Goal: Task Accomplishment & Management: Manage account settings

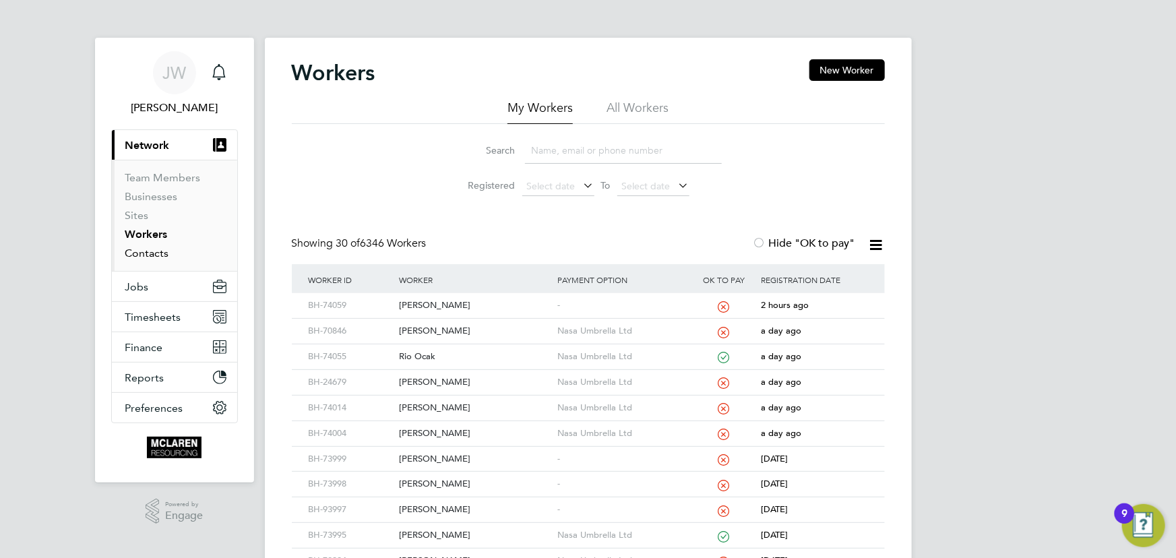
click at [137, 255] on link "Contacts" at bounding box center [147, 253] width 44 height 13
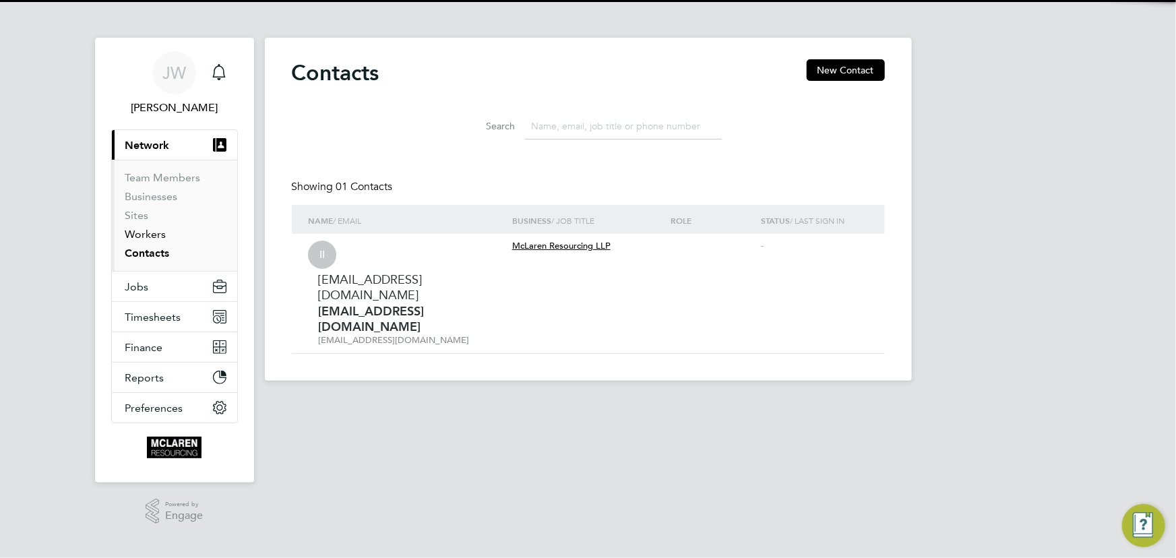
click at [136, 234] on link "Workers" at bounding box center [145, 234] width 41 height 13
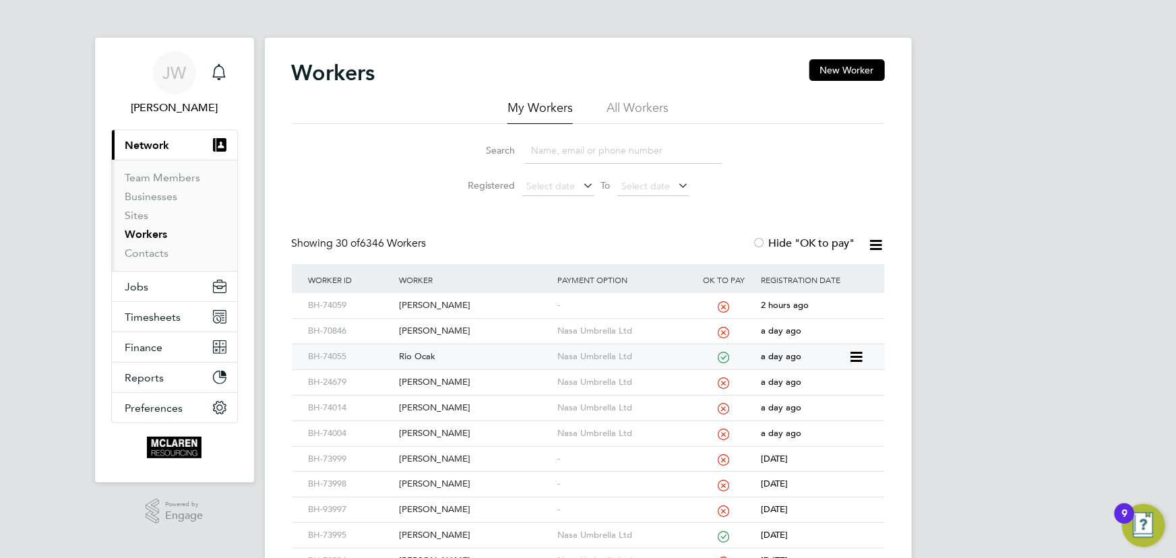
scroll to position [245, 0]
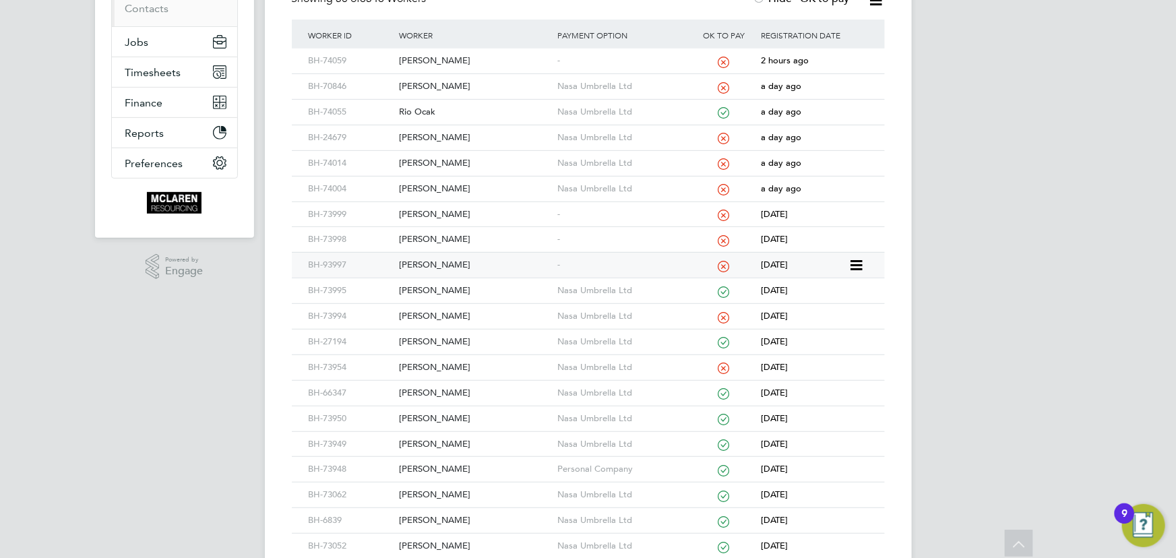
click at [427, 262] on div "Paul Kidgell" at bounding box center [474, 265] width 158 height 25
click at [437, 237] on div "James Frost" at bounding box center [474, 239] width 158 height 25
click at [438, 216] on div "Charley Frost" at bounding box center [474, 214] width 158 height 25
click at [430, 62] on div "Alex Walton" at bounding box center [474, 61] width 158 height 25
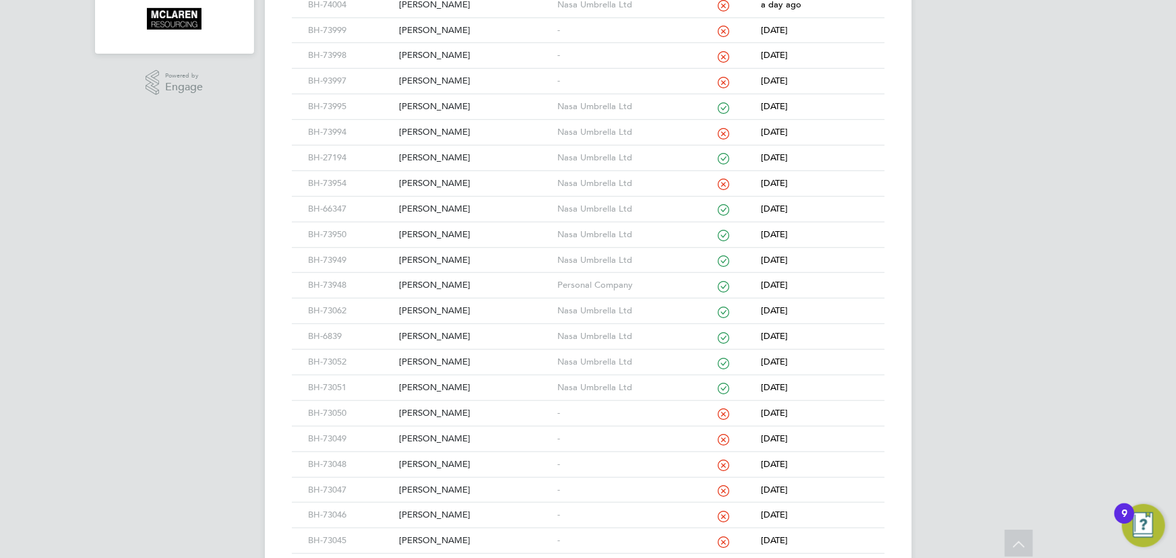
scroll to position [587, 0]
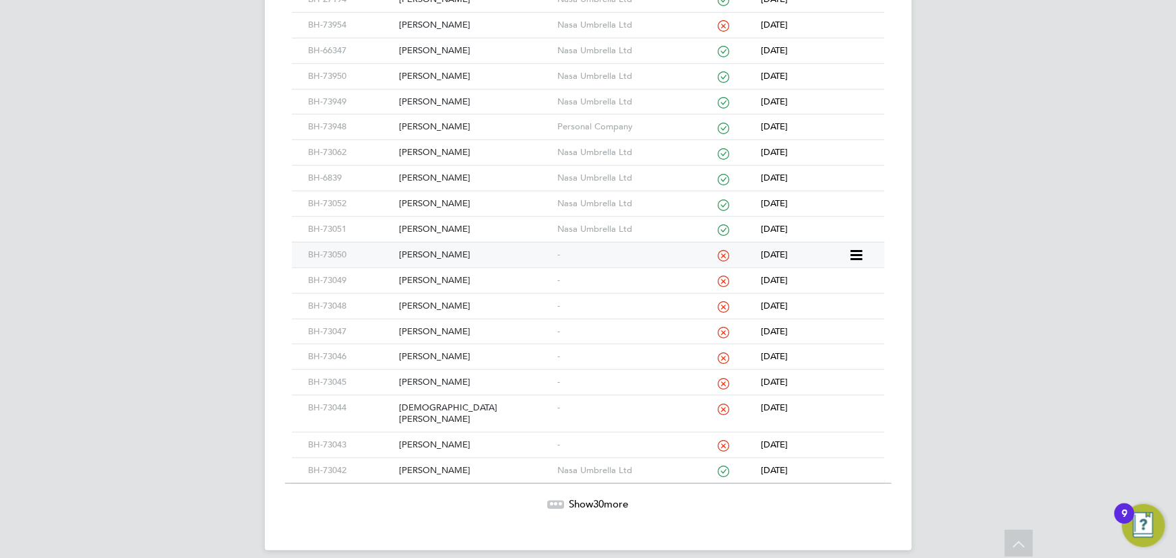
click at [431, 259] on div "David Mcculloch" at bounding box center [474, 255] width 158 height 25
click at [458, 277] on div "[PERSON_NAME]" at bounding box center [474, 280] width 158 height 25
click at [442, 301] on div "[PERSON_NAME]" at bounding box center [474, 306] width 158 height 25
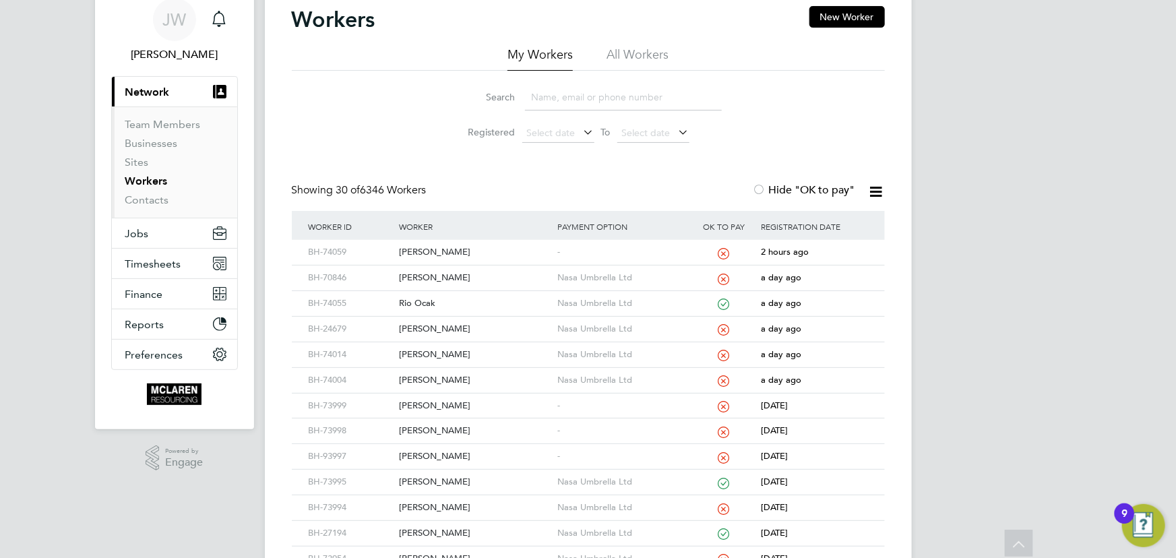
scroll to position [0, 0]
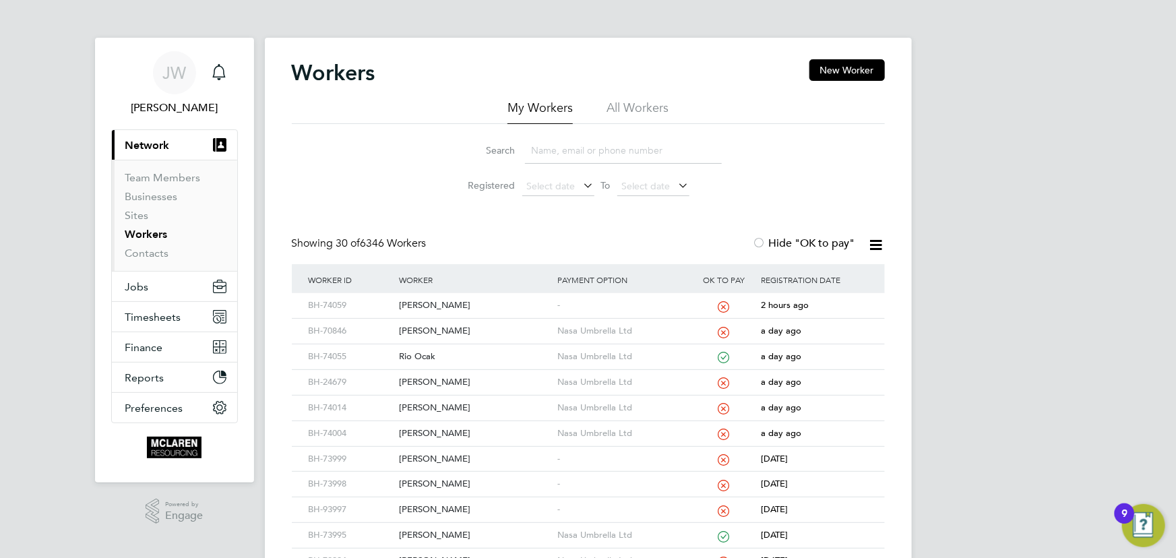
drag, startPoint x: 554, startPoint y: 157, endPoint x: 552, endPoint y: 139, distance: 17.6
click at [554, 157] on input at bounding box center [623, 150] width 197 height 26
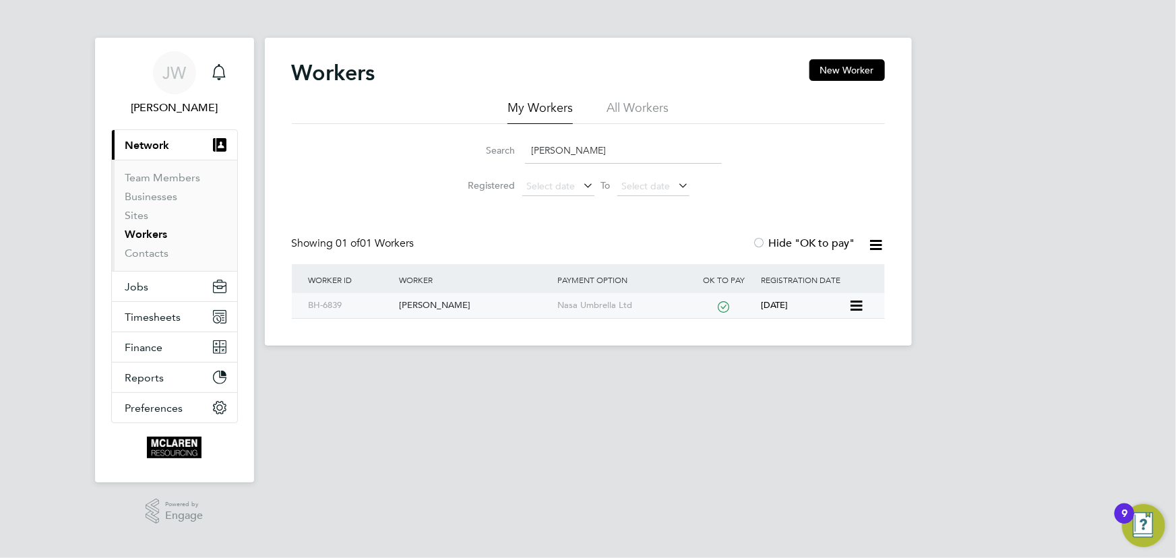
type input "raymond seymour"
click at [447, 304] on div "[PERSON_NAME]" at bounding box center [474, 305] width 158 height 25
click at [154, 257] on link "Contacts" at bounding box center [147, 253] width 44 height 13
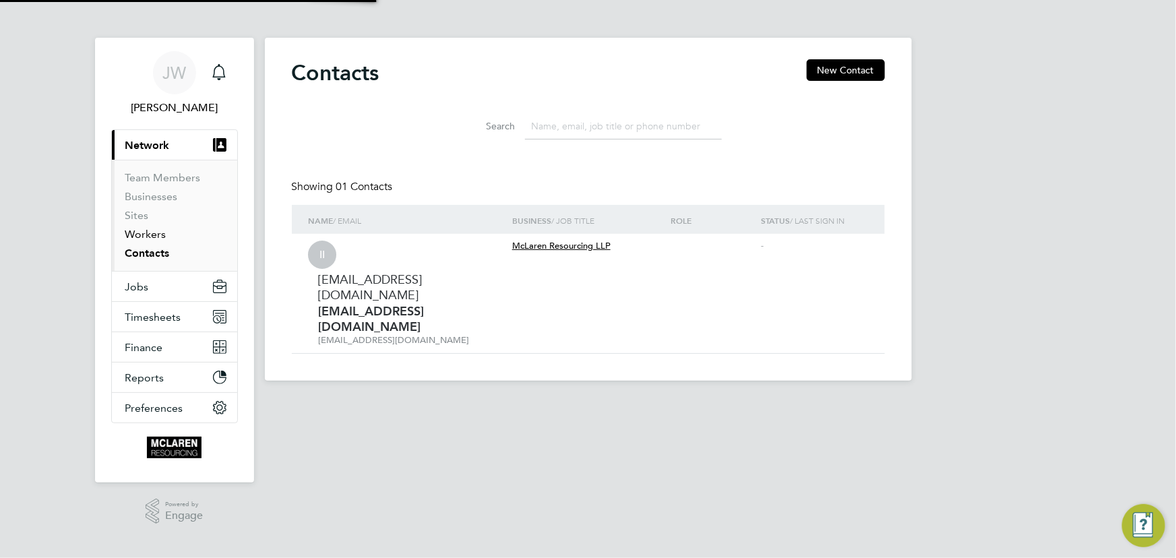
click at [144, 234] on link "Workers" at bounding box center [145, 234] width 41 height 13
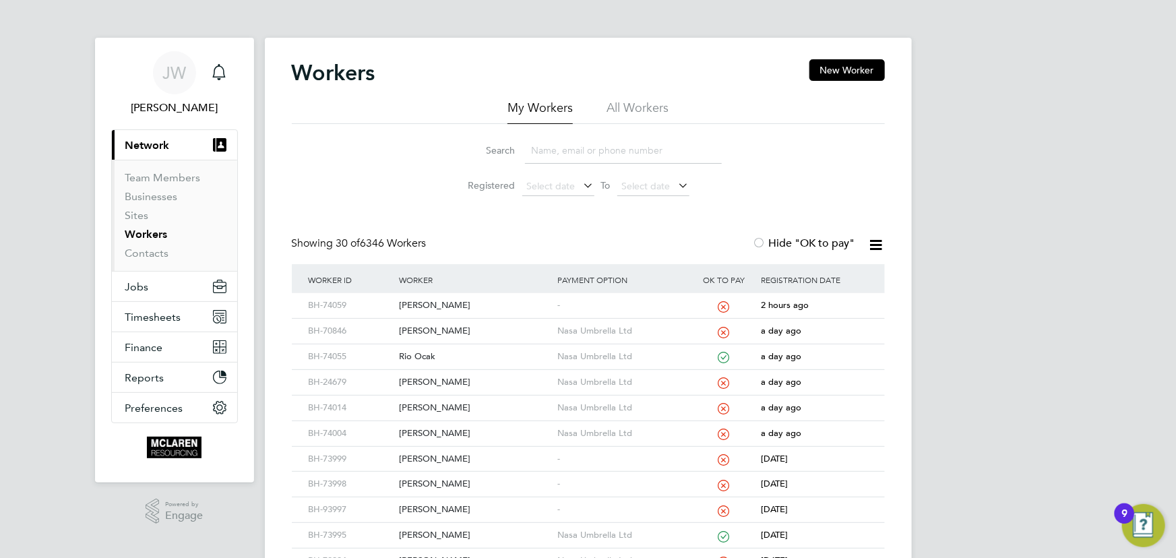
click at [819, 121] on ul "My Workers All Workers" at bounding box center [588, 112] width 593 height 24
click at [596, 166] on li "Search" at bounding box center [588, 151] width 300 height 40
click at [593, 159] on input at bounding box center [623, 150] width 197 height 26
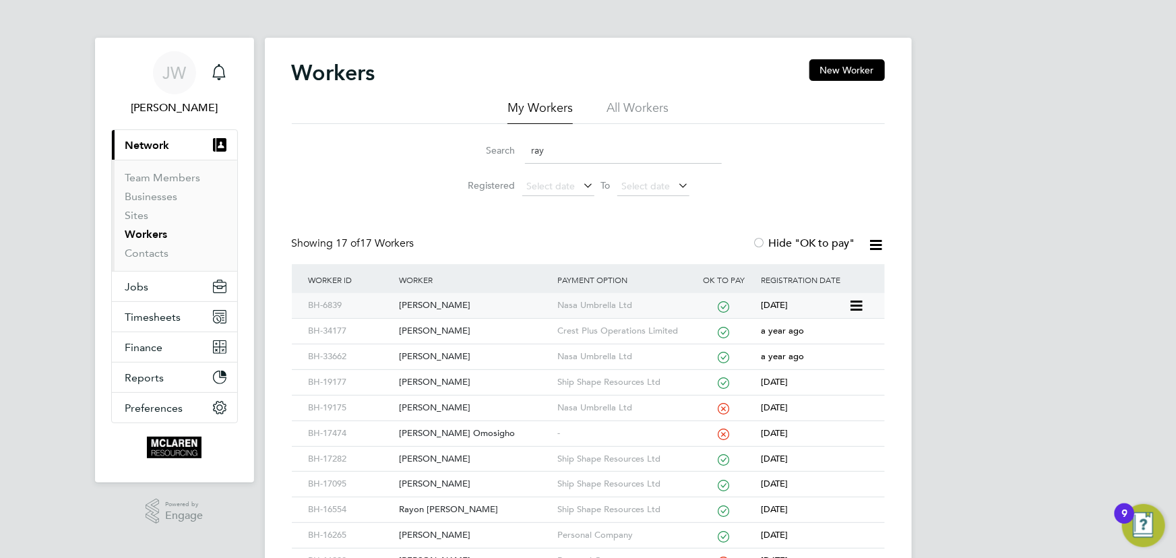
type input "ray"
click at [454, 301] on div "Raymond Seymour" at bounding box center [474, 305] width 158 height 25
click at [153, 252] on link "Contacts" at bounding box center [147, 253] width 44 height 13
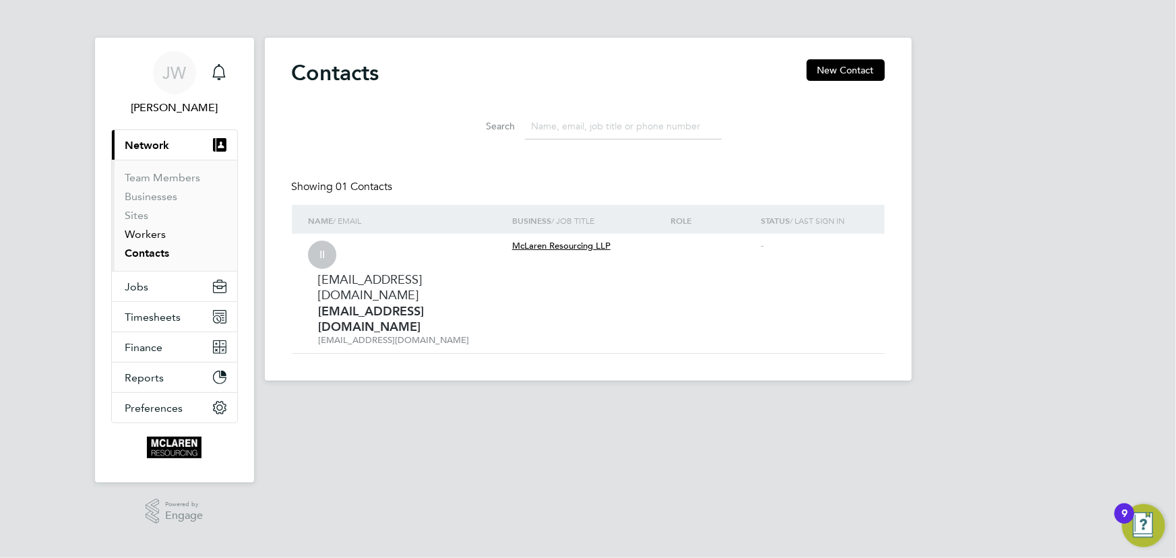
click at [150, 234] on link "Workers" at bounding box center [145, 234] width 41 height 13
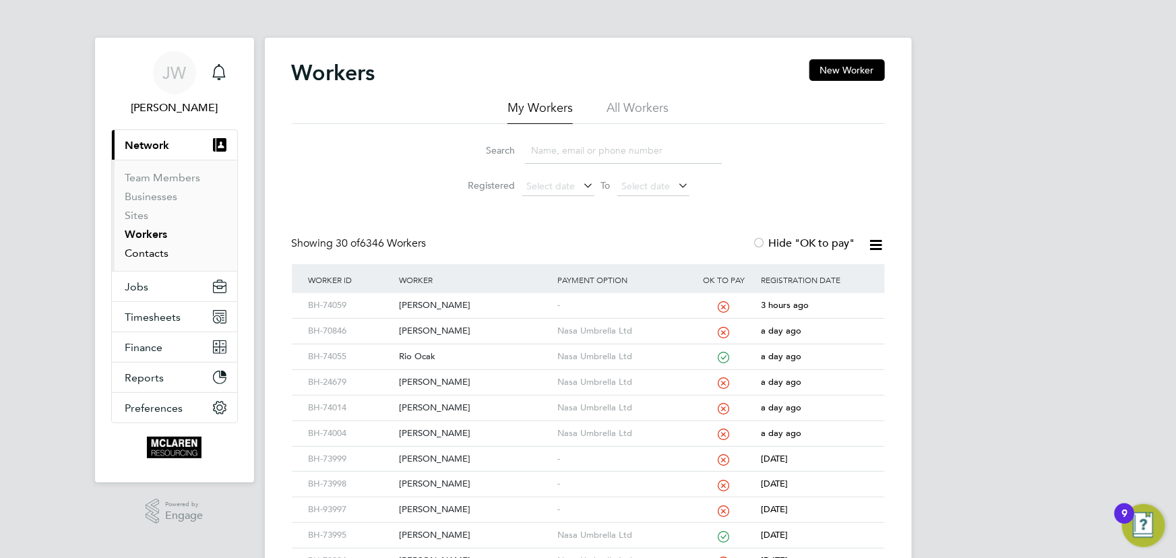
click at [154, 251] on link "Contacts" at bounding box center [147, 253] width 44 height 13
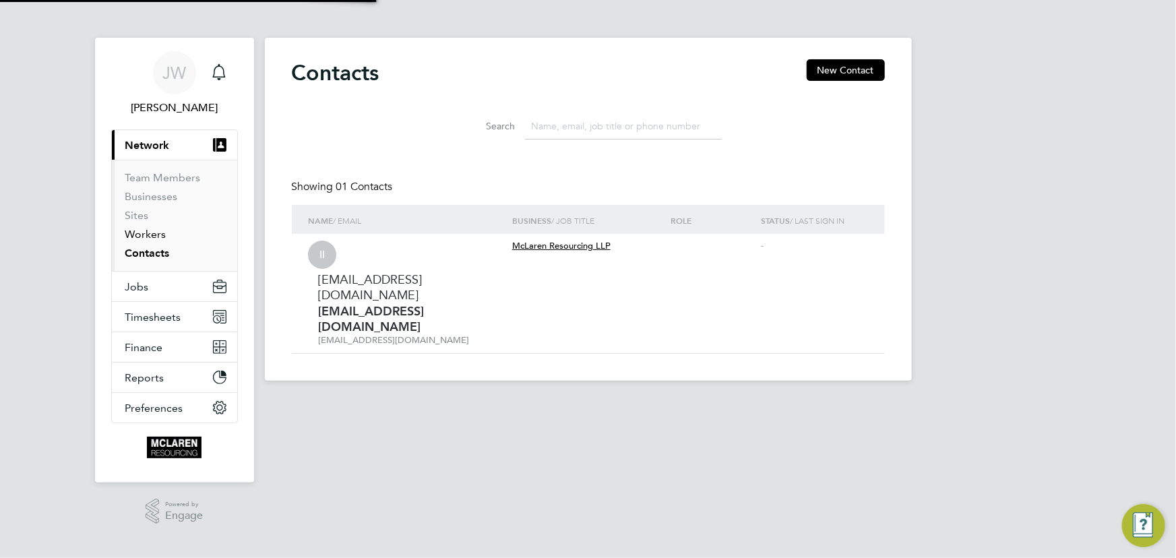
click at [148, 228] on link "Workers" at bounding box center [145, 234] width 41 height 13
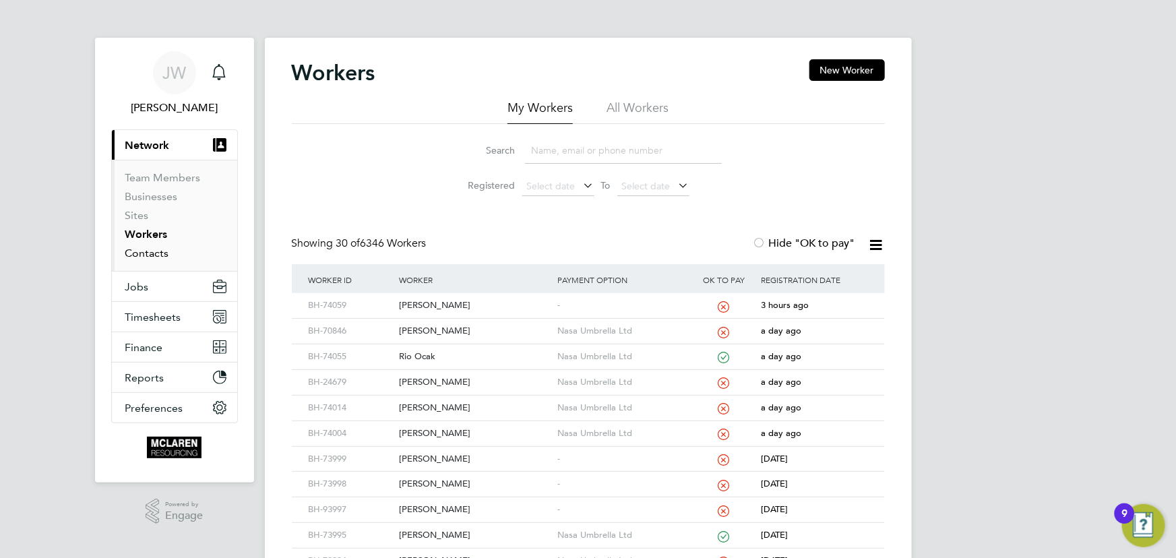
click at [158, 249] on link "Contacts" at bounding box center [147, 253] width 44 height 13
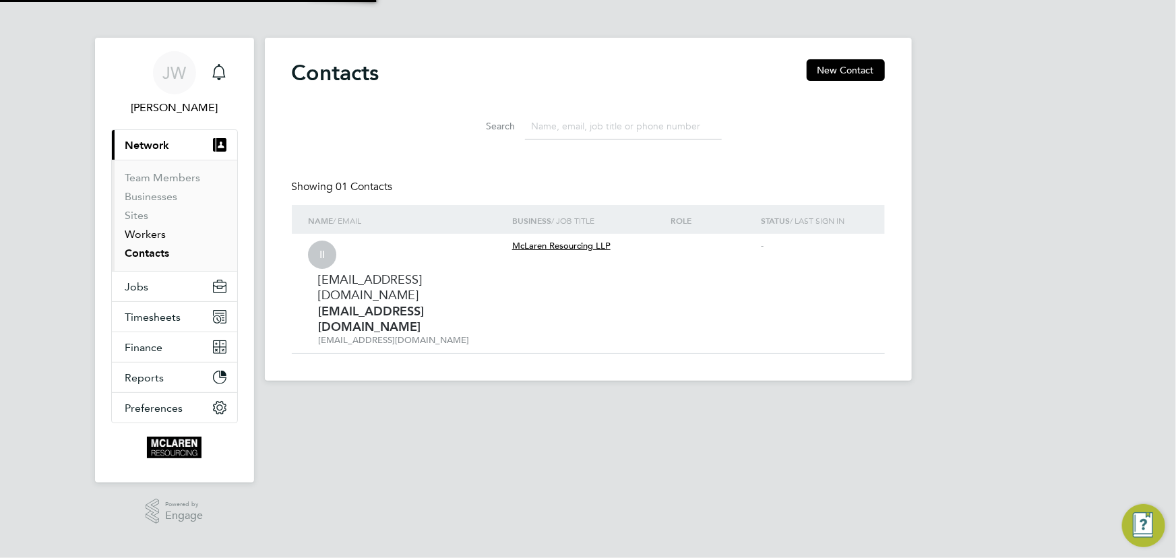
click at [155, 232] on link "Workers" at bounding box center [145, 234] width 41 height 13
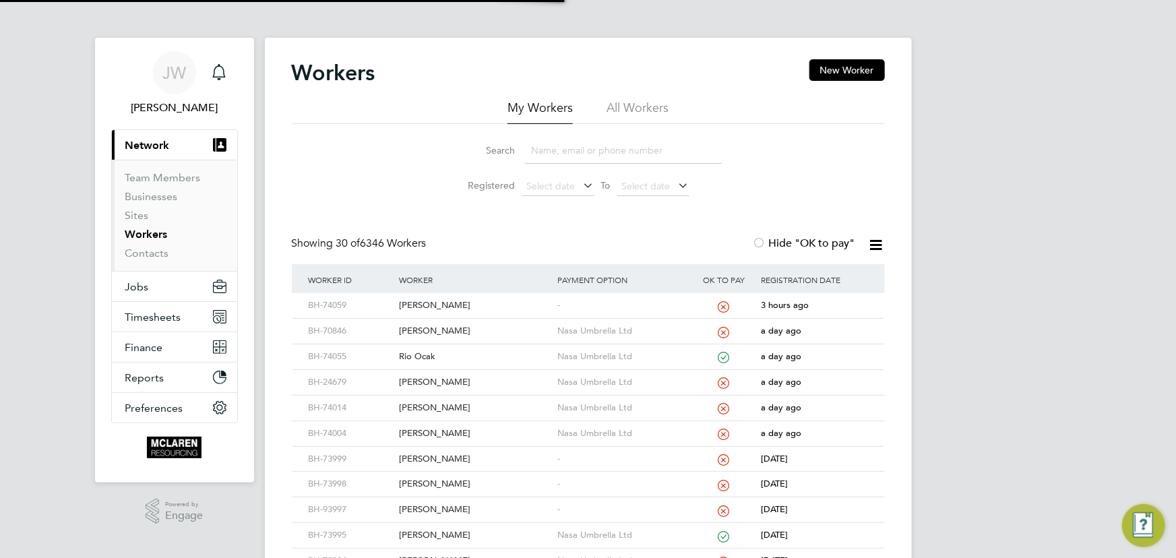
click at [536, 152] on input at bounding box center [623, 150] width 197 height 26
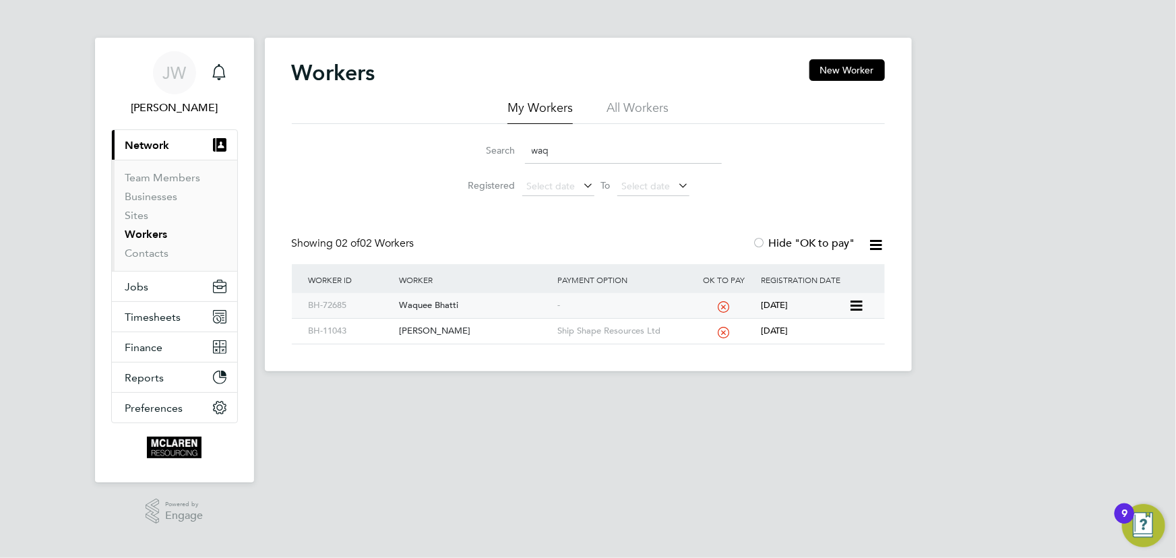
type input "waq"
click at [442, 299] on div "Waquee Bhatti" at bounding box center [474, 305] width 158 height 25
click at [156, 254] on link "Contacts" at bounding box center [147, 253] width 44 height 13
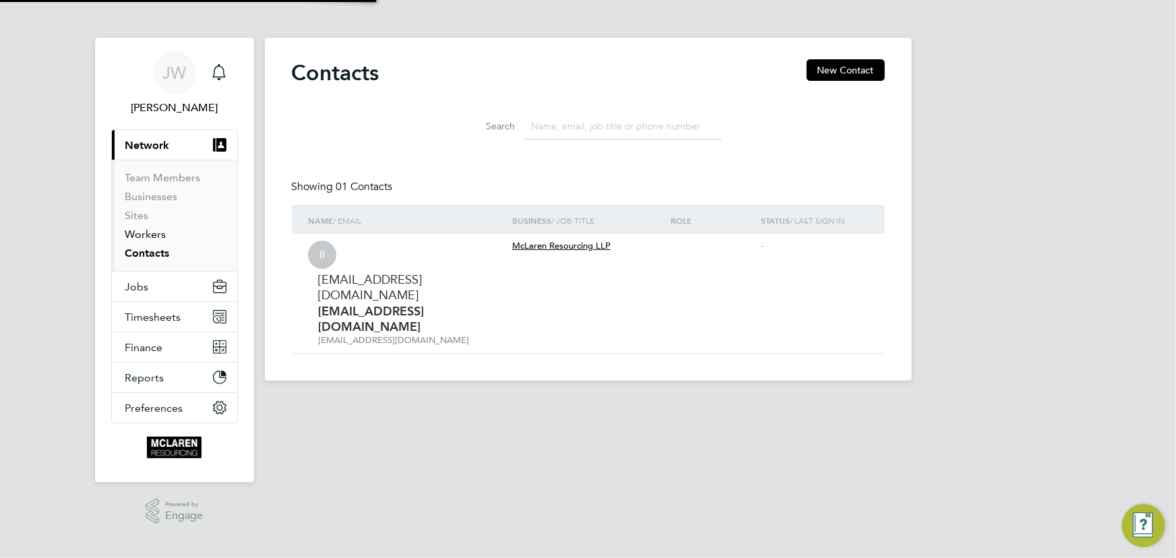
click at [150, 232] on link "Workers" at bounding box center [145, 234] width 41 height 13
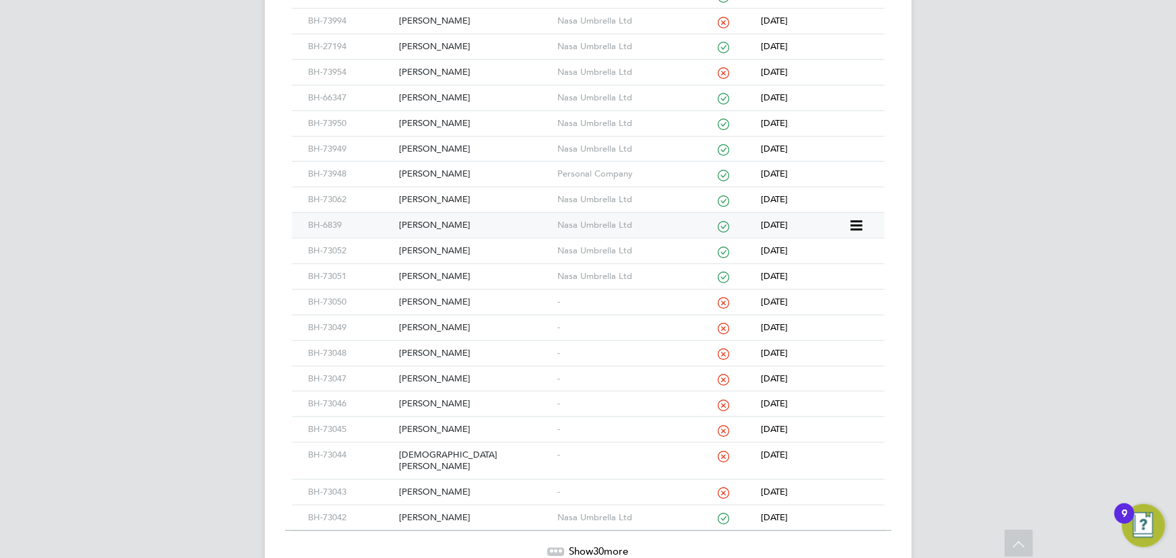
scroll to position [587, 0]
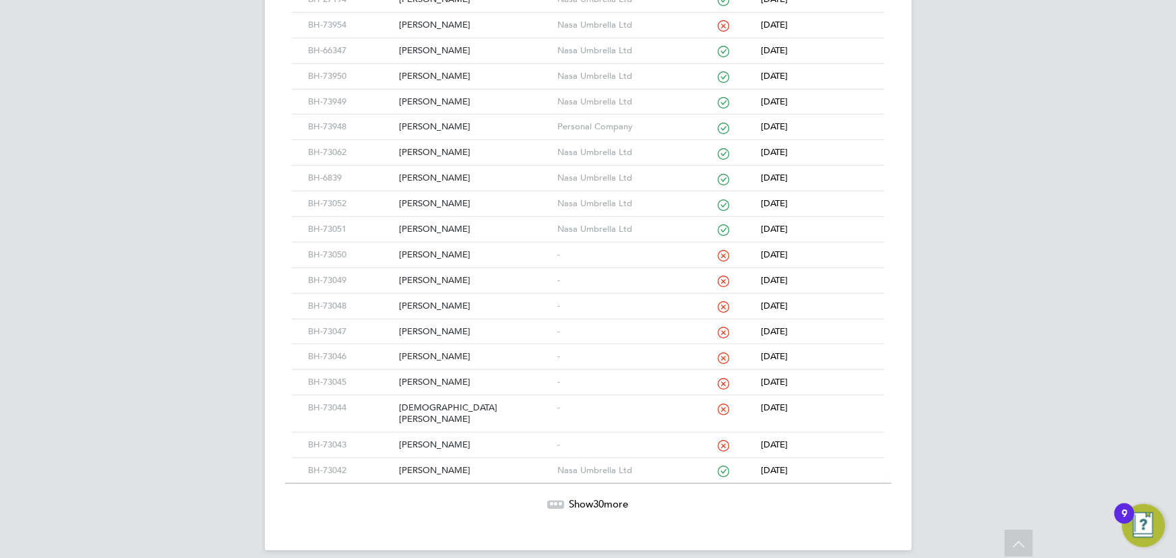
click at [594, 497] on span "30" at bounding box center [599, 503] width 11 height 13
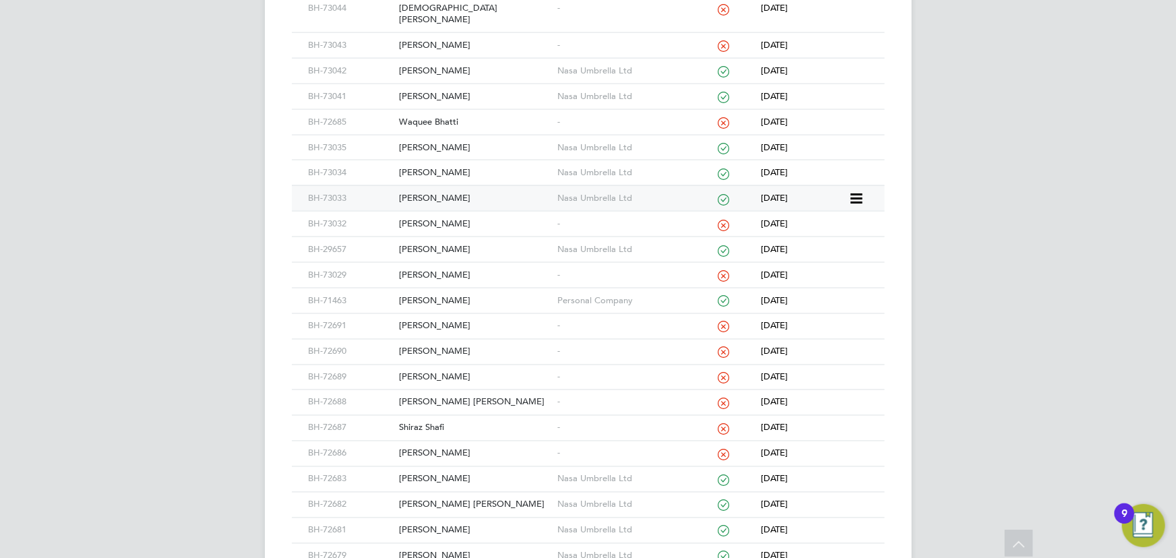
scroll to position [999, 0]
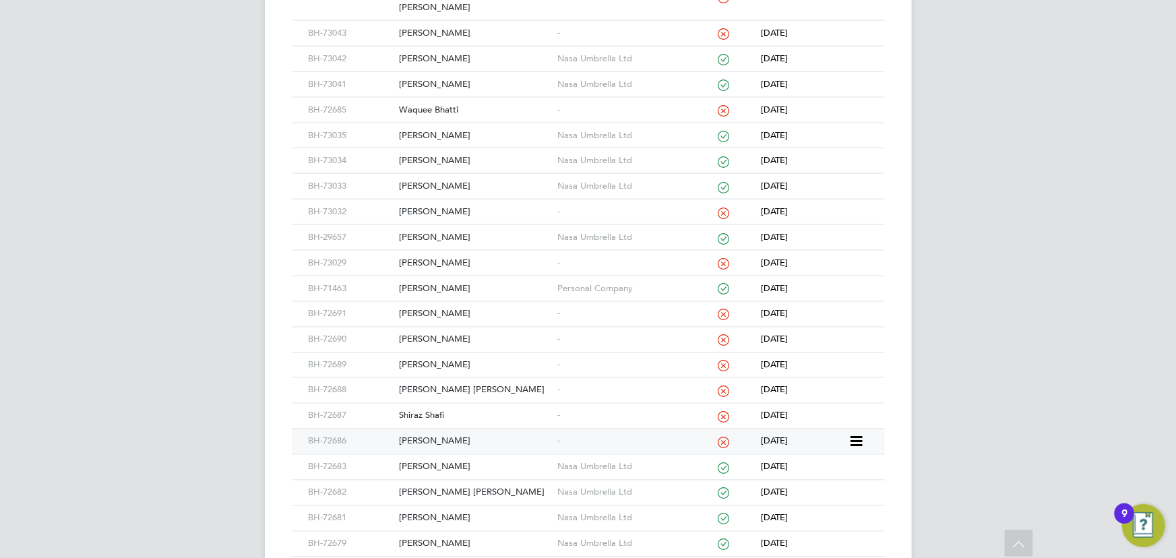
click at [413, 429] on div "Oliver Day" at bounding box center [474, 441] width 158 height 25
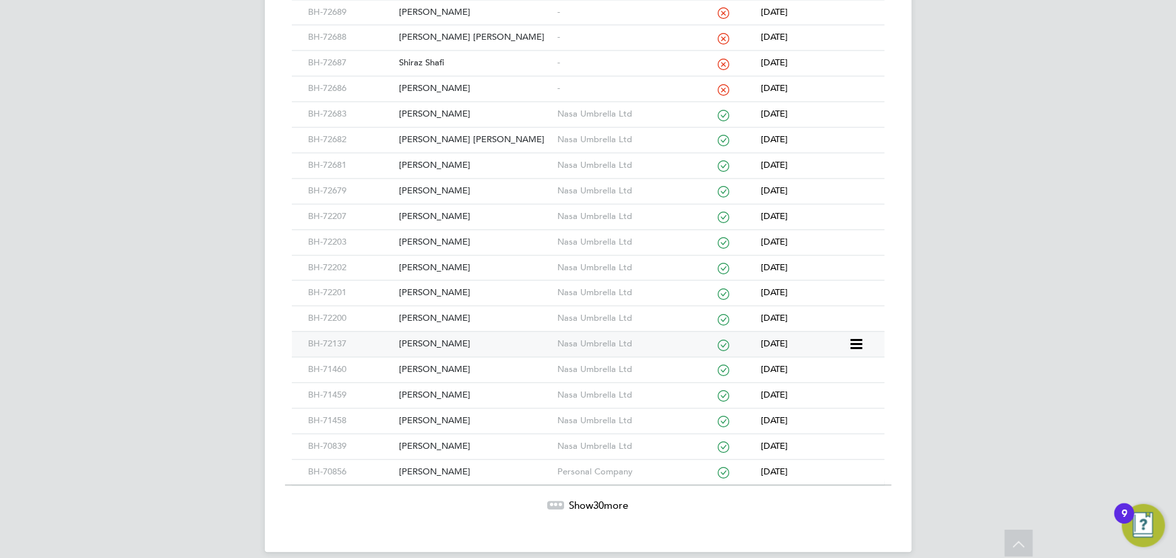
scroll to position [1229, 0]
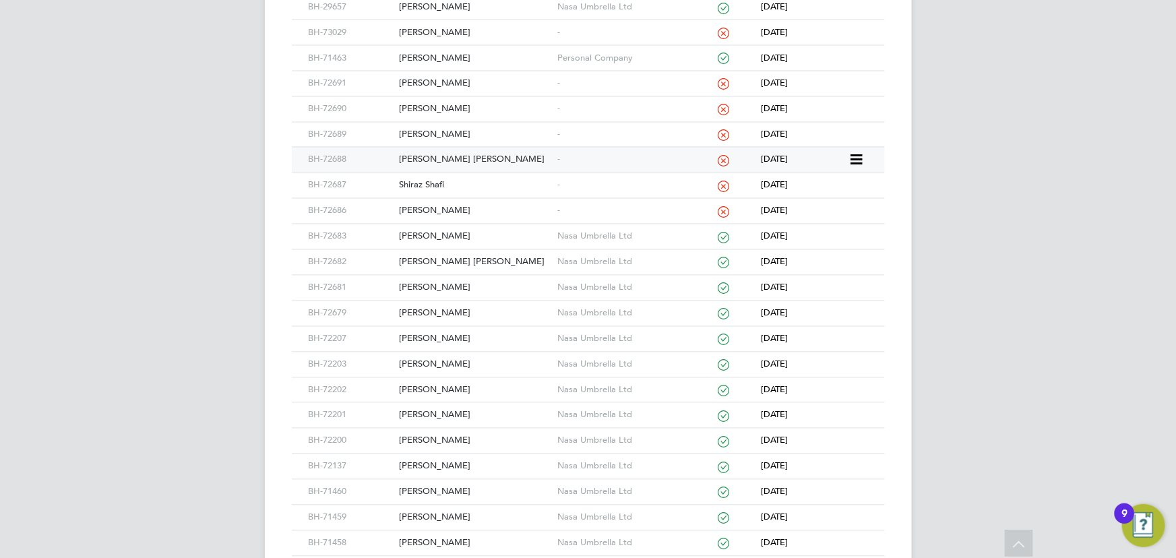
click at [478, 148] on div "Matthew John Harding" at bounding box center [474, 160] width 158 height 25
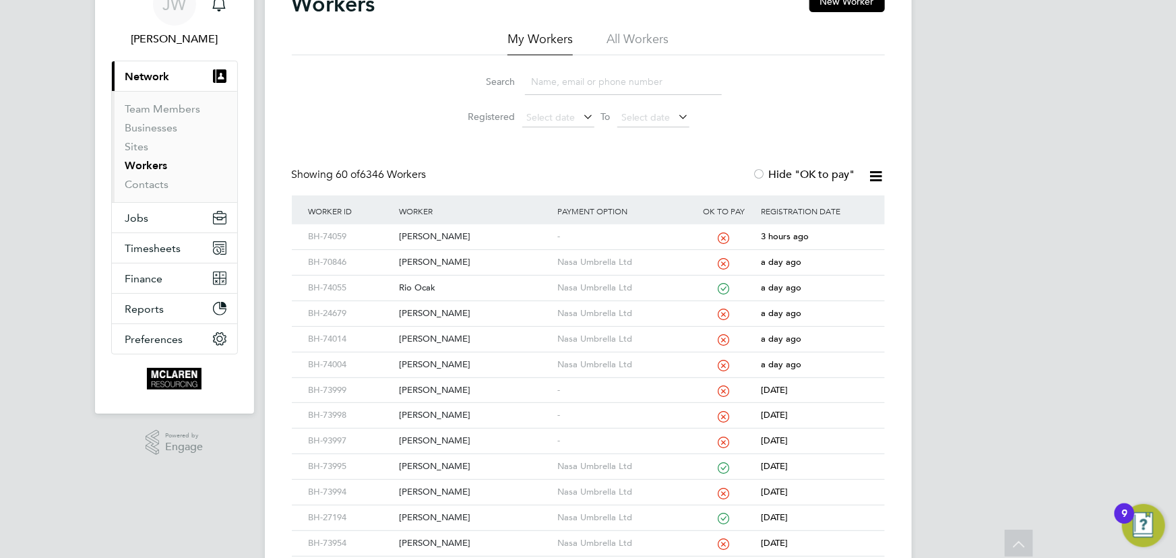
scroll to position [65, 0]
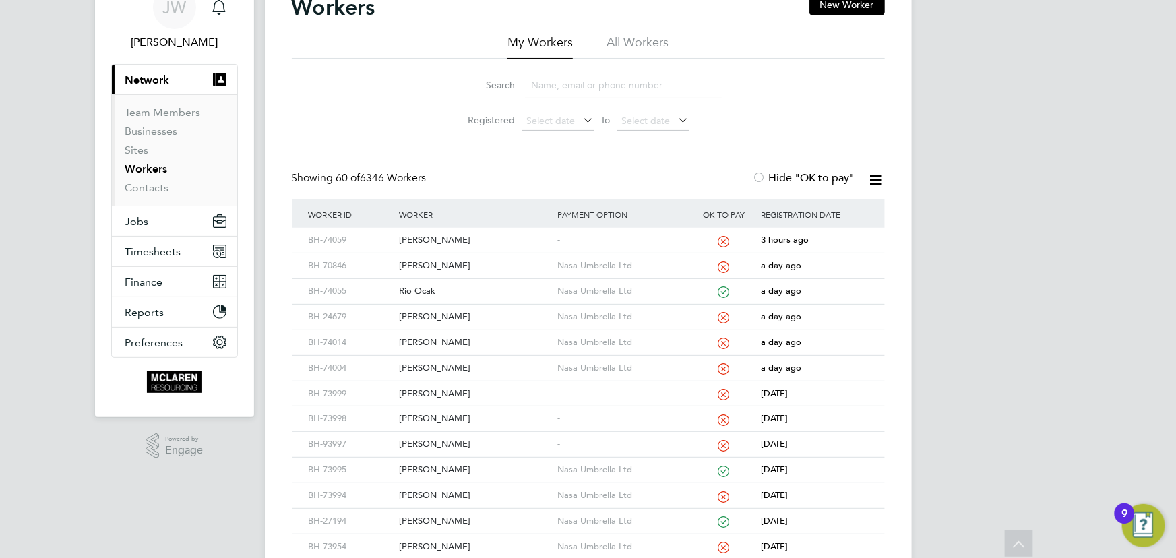
click at [559, 86] on input at bounding box center [623, 85] width 197 height 26
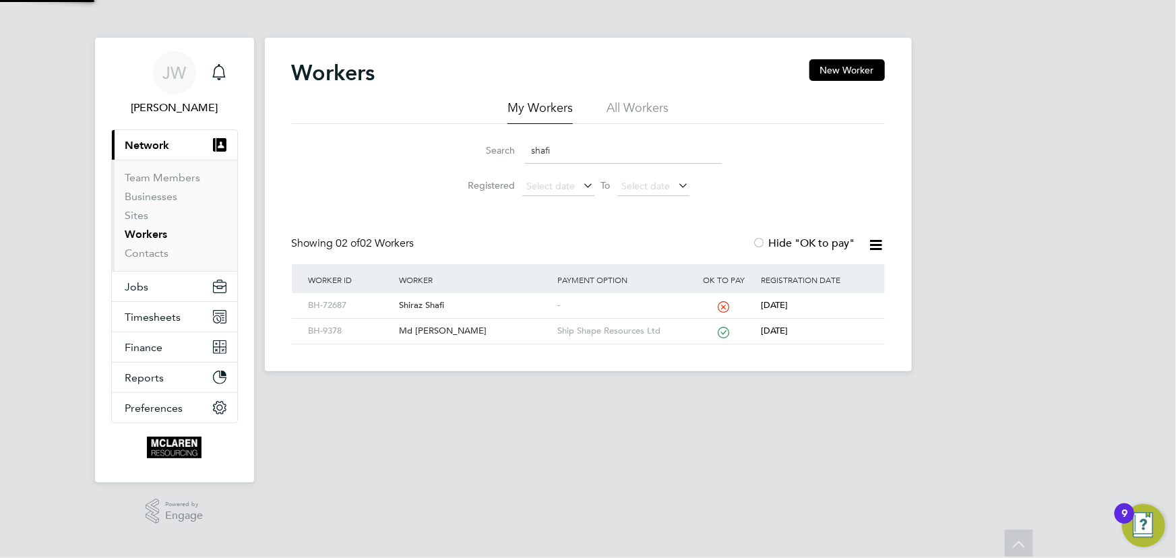
scroll to position [0, 0]
click at [425, 300] on div "Shiraz Shafi" at bounding box center [474, 305] width 158 height 25
drag, startPoint x: 562, startPoint y: 148, endPoint x: 521, endPoint y: 151, distance: 41.2
click at [521, 151] on div "Search shafi" at bounding box center [588, 150] width 267 height 26
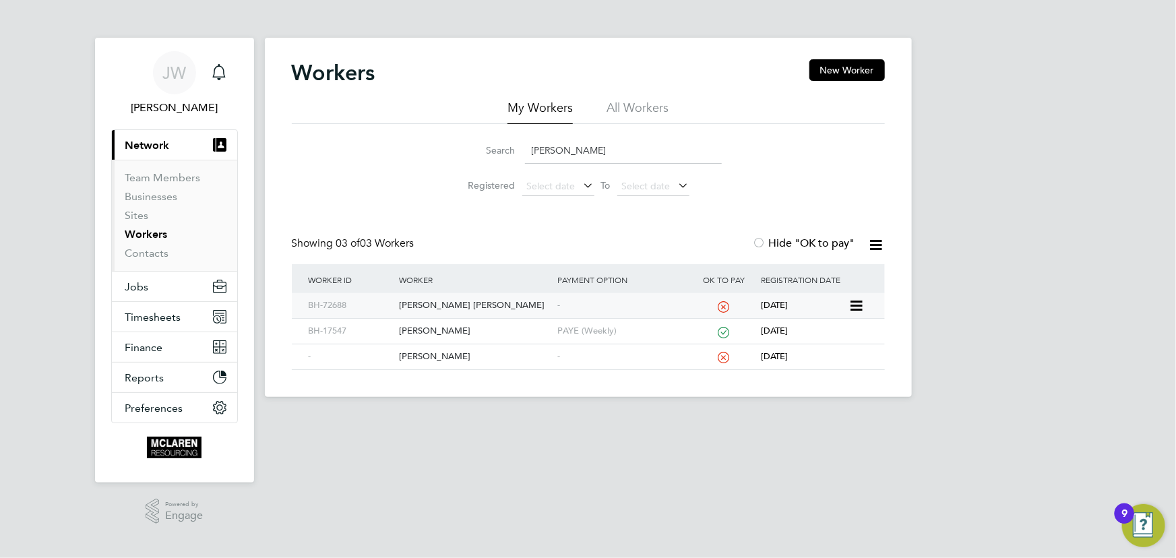
click at [469, 305] on div "Matthew John Harding" at bounding box center [474, 305] width 158 height 25
drag, startPoint x: 560, startPoint y: 154, endPoint x: 456, endPoint y: 150, distance: 103.8
click at [456, 150] on div "Search harding" at bounding box center [588, 150] width 267 height 26
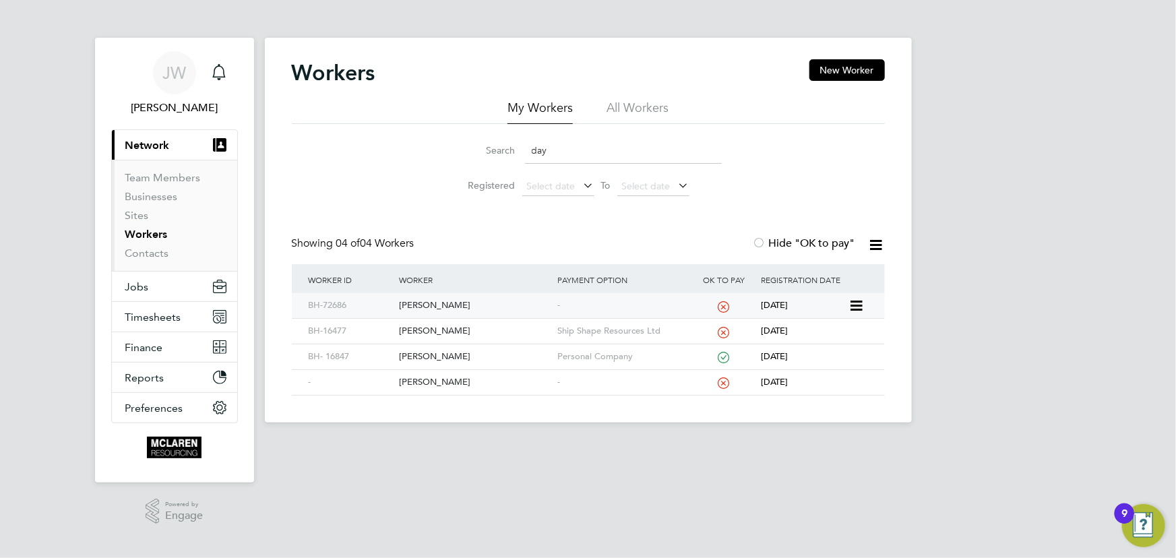
click at [439, 300] on div "Oliver Day" at bounding box center [474, 305] width 158 height 25
drag, startPoint x: 562, startPoint y: 158, endPoint x: 512, endPoint y: 152, distance: 50.3
click at [512, 152] on div "Search day" at bounding box center [588, 150] width 267 height 26
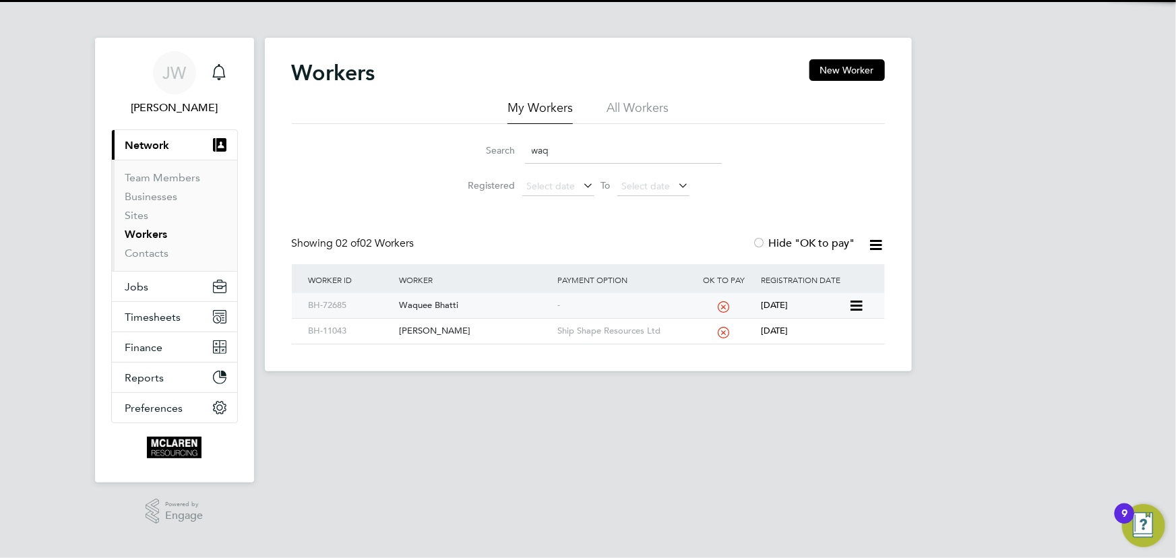
type input "waq"
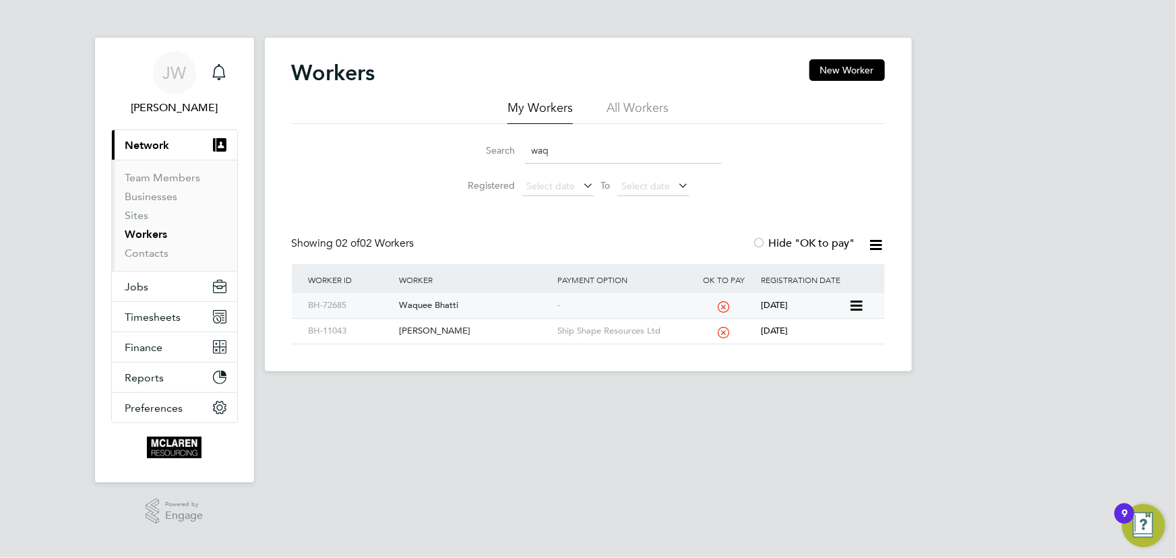
click at [465, 304] on div "Waquee Bhatti" at bounding box center [474, 305] width 158 height 25
click at [161, 250] on link "Contacts" at bounding box center [147, 253] width 44 height 13
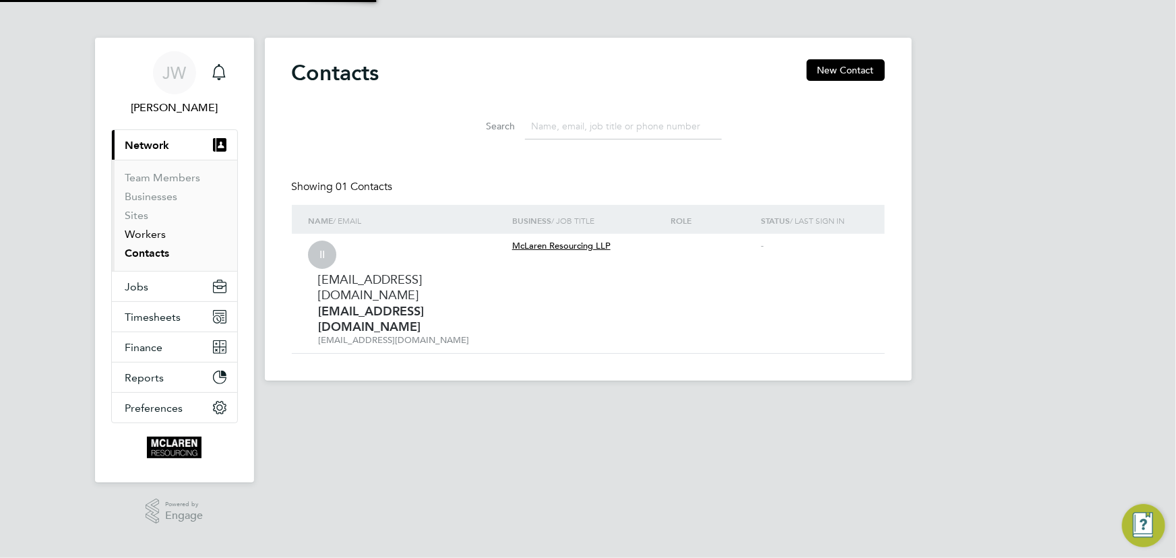
click at [157, 235] on link "Workers" at bounding box center [145, 234] width 41 height 13
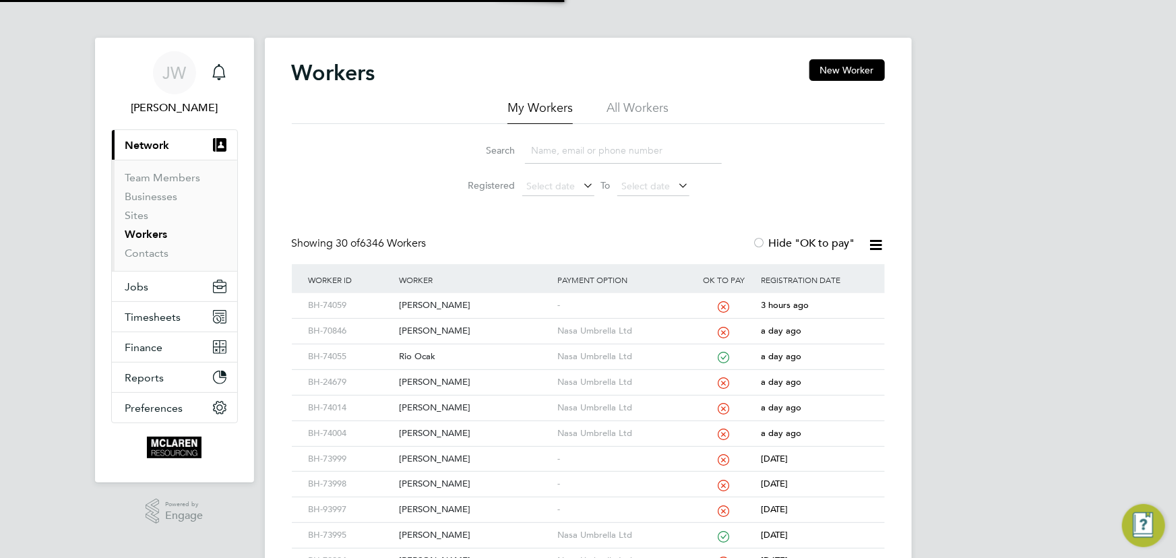
click at [565, 154] on input at bounding box center [623, 150] width 197 height 26
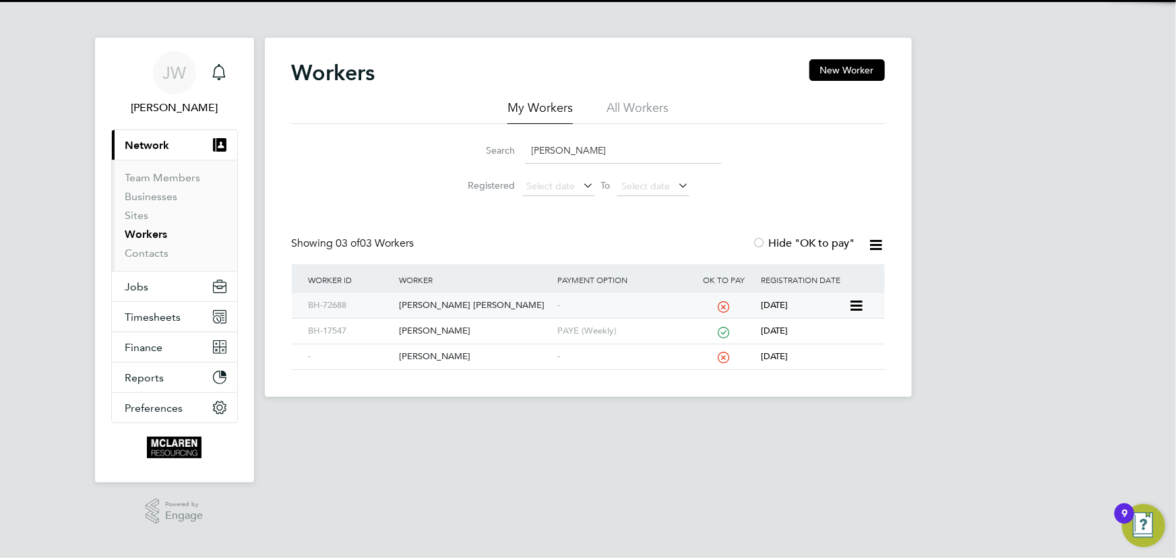
type input "harding"
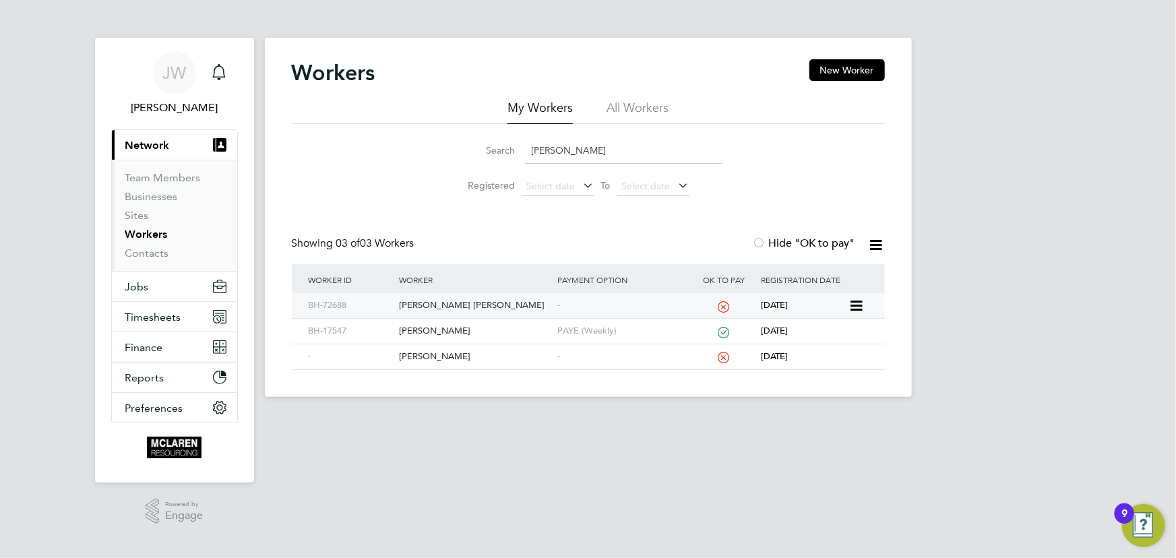
click at [447, 311] on div "Matthew John Harding" at bounding box center [474, 305] width 158 height 25
click at [154, 249] on link "Contacts" at bounding box center [147, 253] width 44 height 13
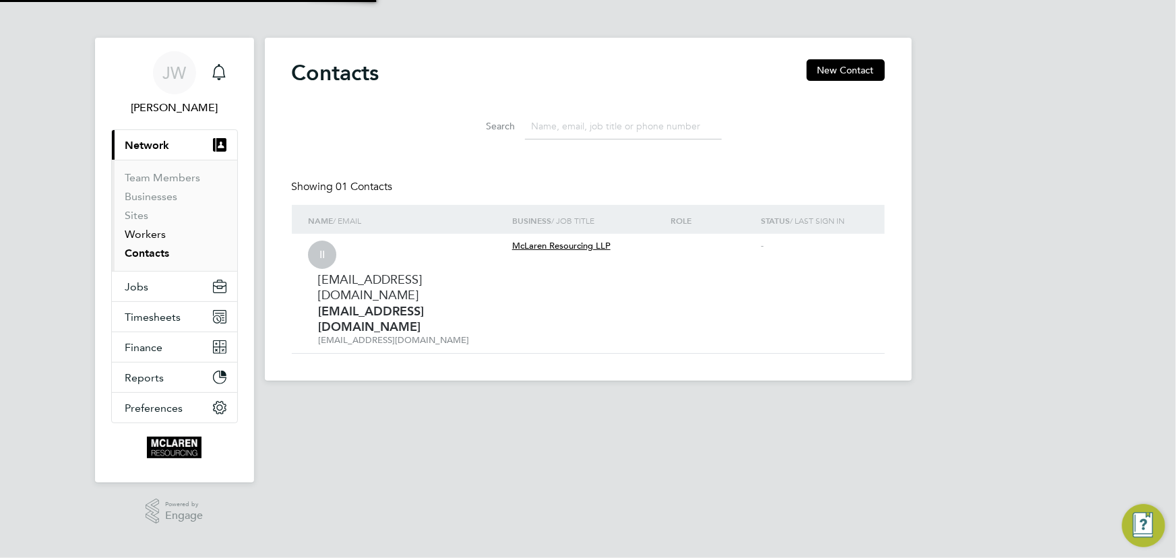
click at [151, 237] on link "Workers" at bounding box center [145, 234] width 41 height 13
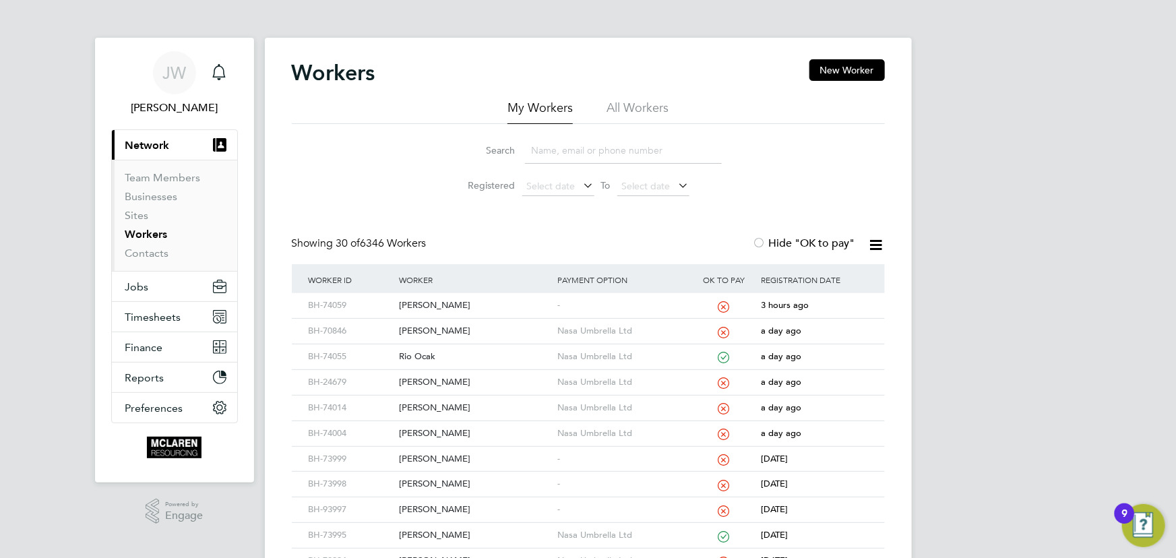
click at [582, 137] on input at bounding box center [623, 150] width 197 height 26
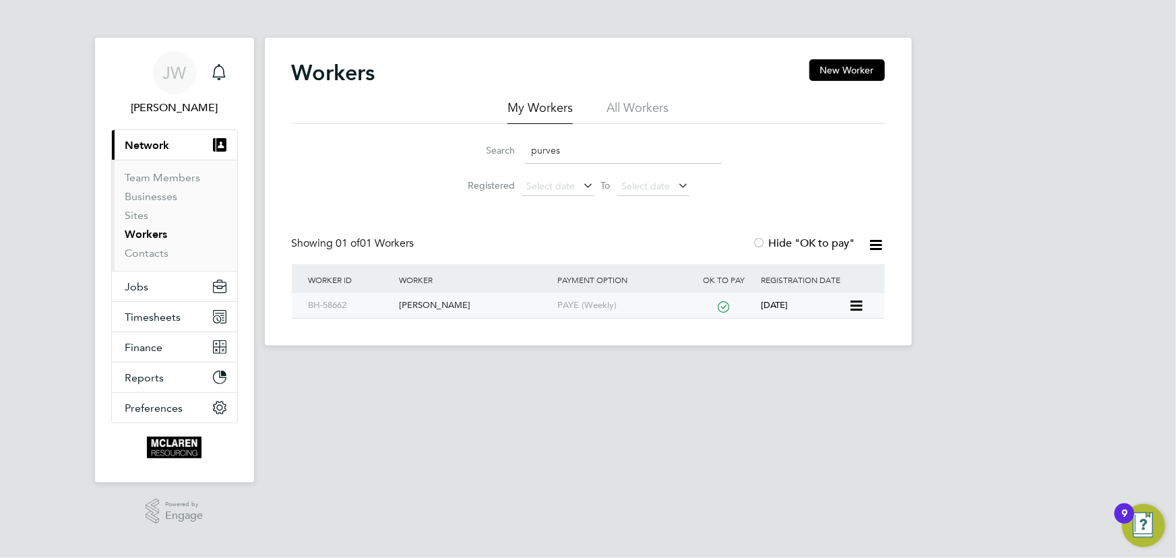
type input "purves"
click at [431, 305] on div "[PERSON_NAME]" at bounding box center [474, 305] width 158 height 25
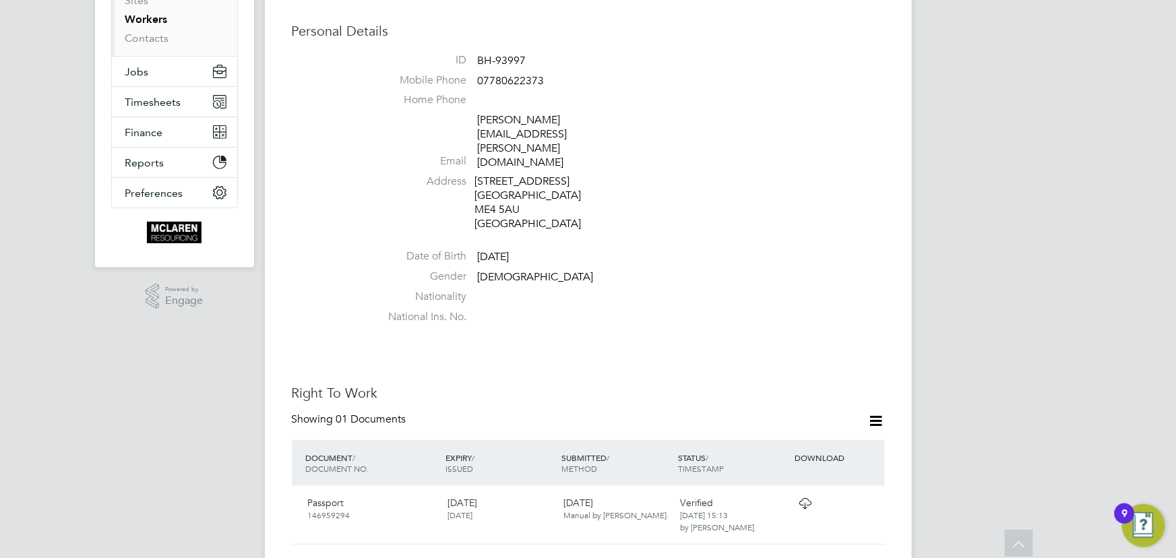
scroll to position [122, 0]
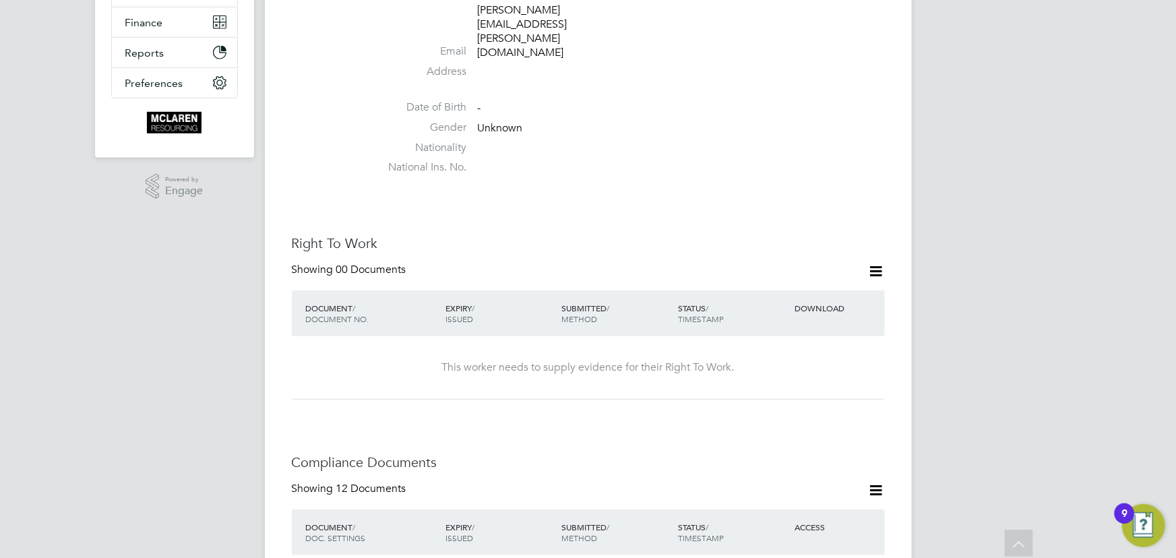
scroll to position [122, 0]
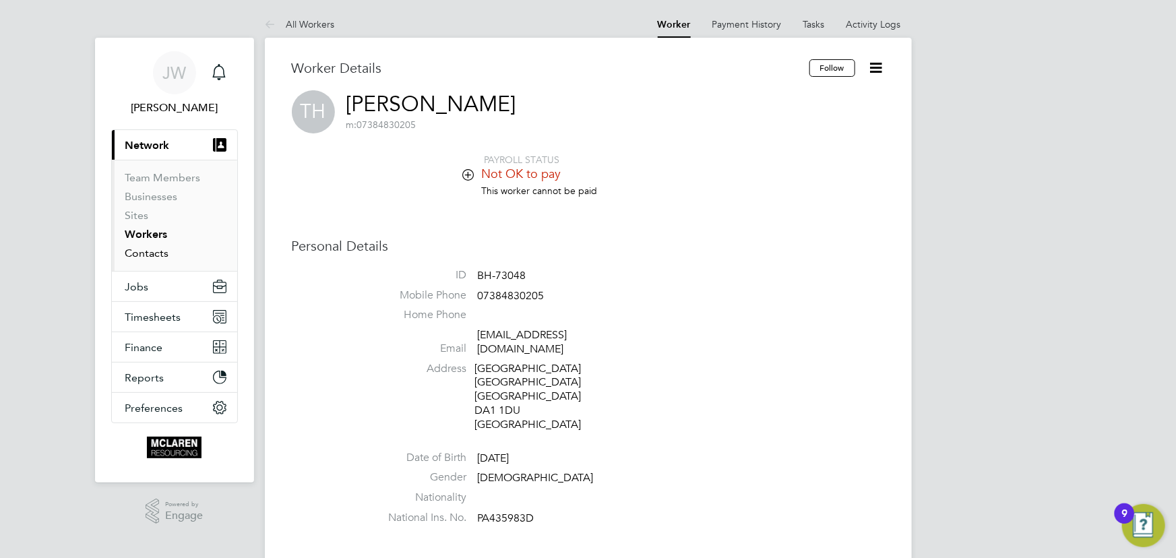
click at [164, 254] on link "Contacts" at bounding box center [147, 253] width 44 height 13
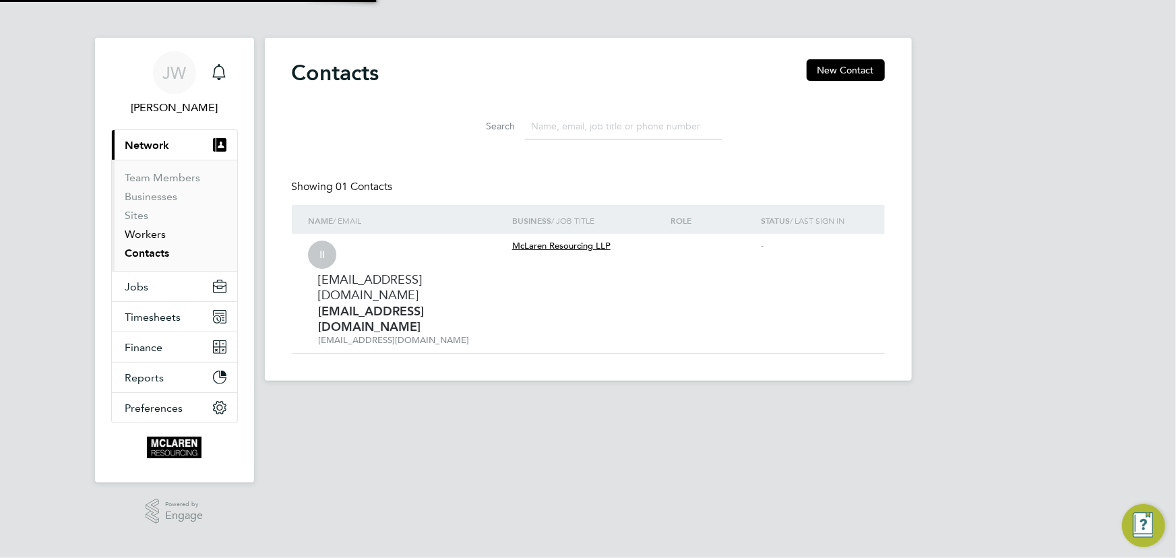
click at [149, 237] on link "Workers" at bounding box center [145, 234] width 41 height 13
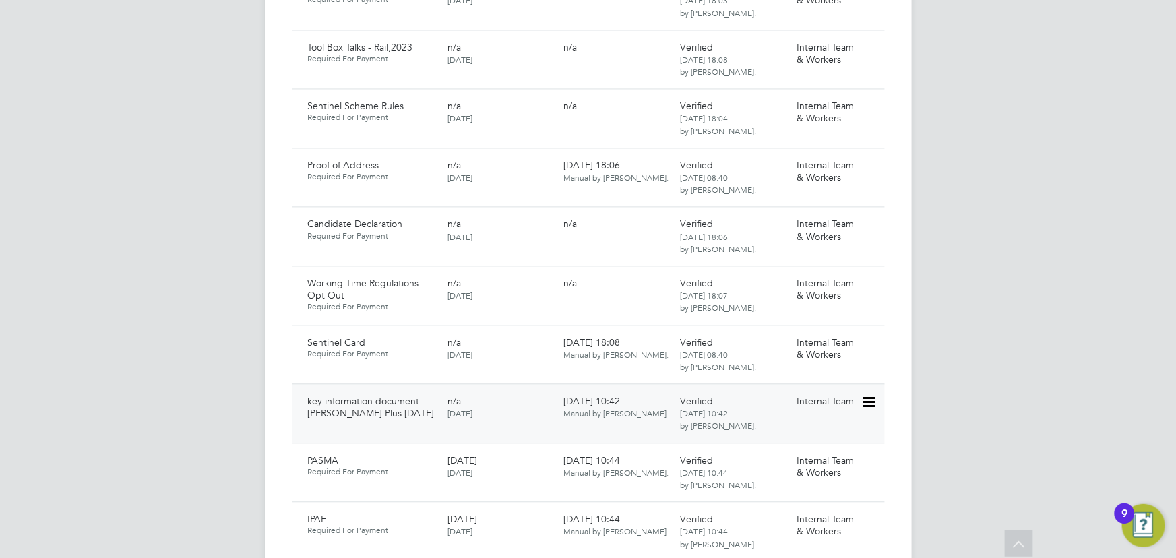
scroll to position [1225, 0]
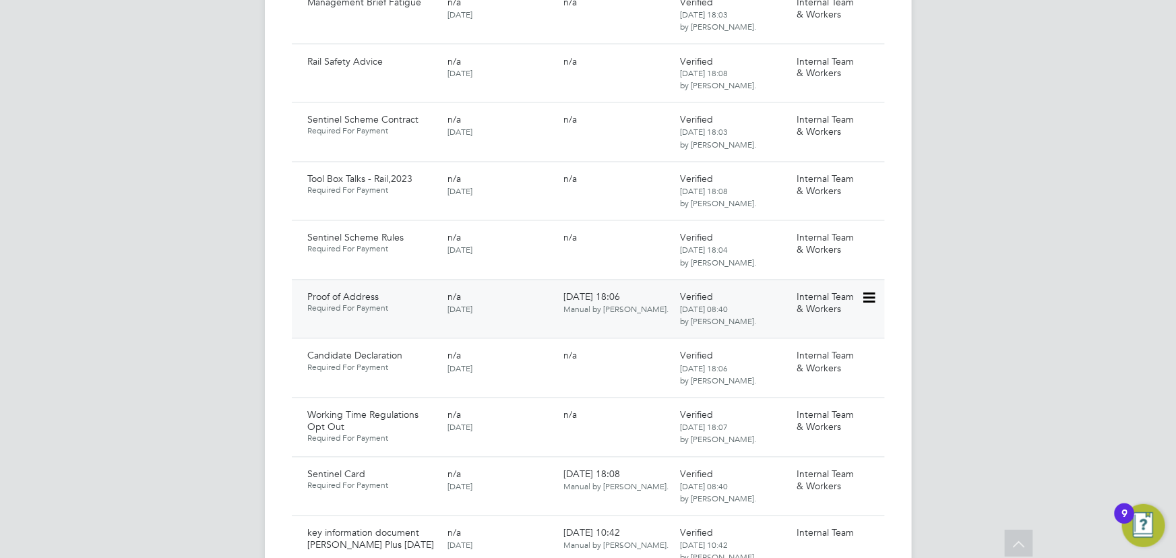
click at [868, 290] on icon at bounding box center [867, 298] width 13 height 16
click at [802, 316] on li "Download Document" at bounding box center [820, 322] width 107 height 19
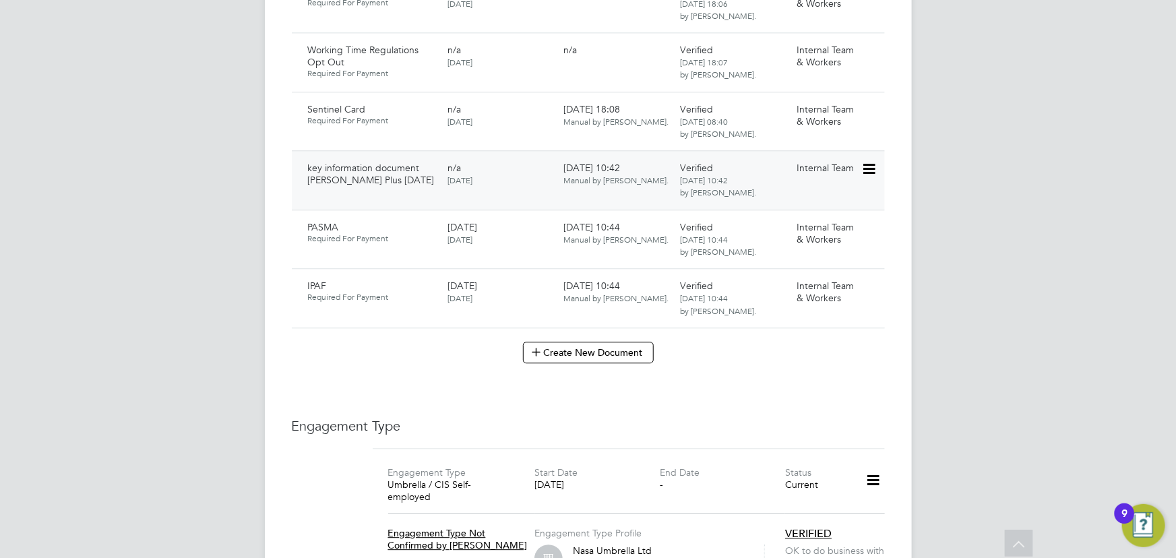
scroll to position [1592, 0]
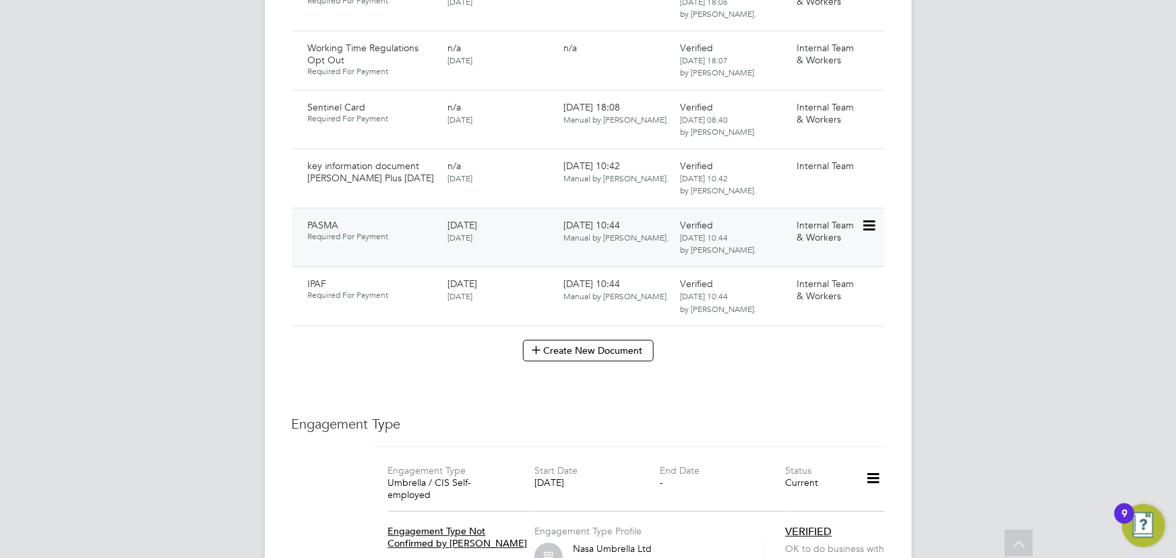
click at [869, 218] on icon at bounding box center [867, 226] width 13 height 16
click at [819, 255] on li "Download Document" at bounding box center [820, 250] width 107 height 19
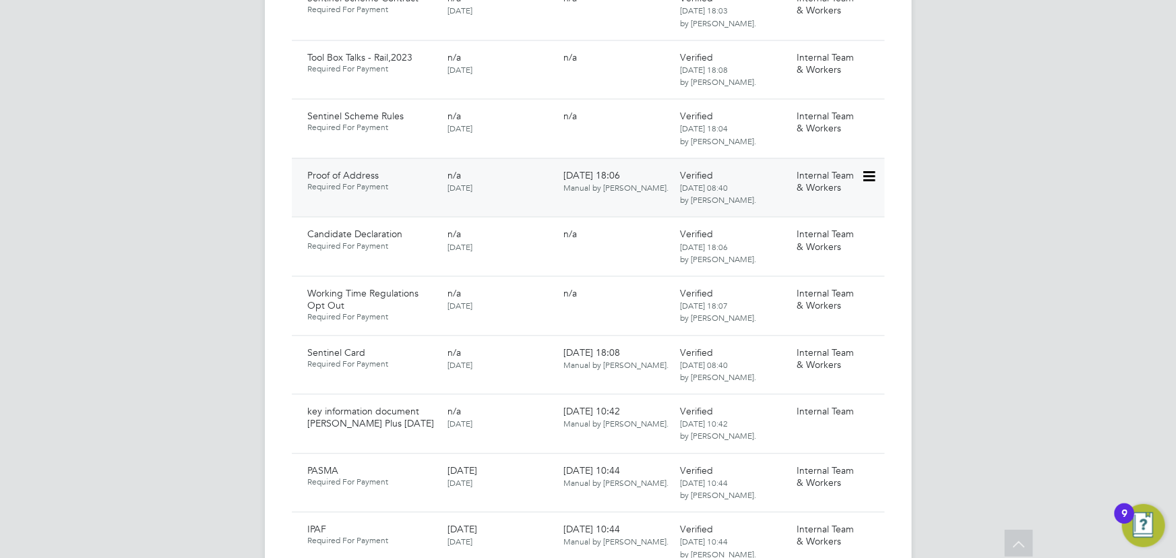
scroll to position [1348, 0]
click at [864, 168] on icon at bounding box center [867, 176] width 13 height 16
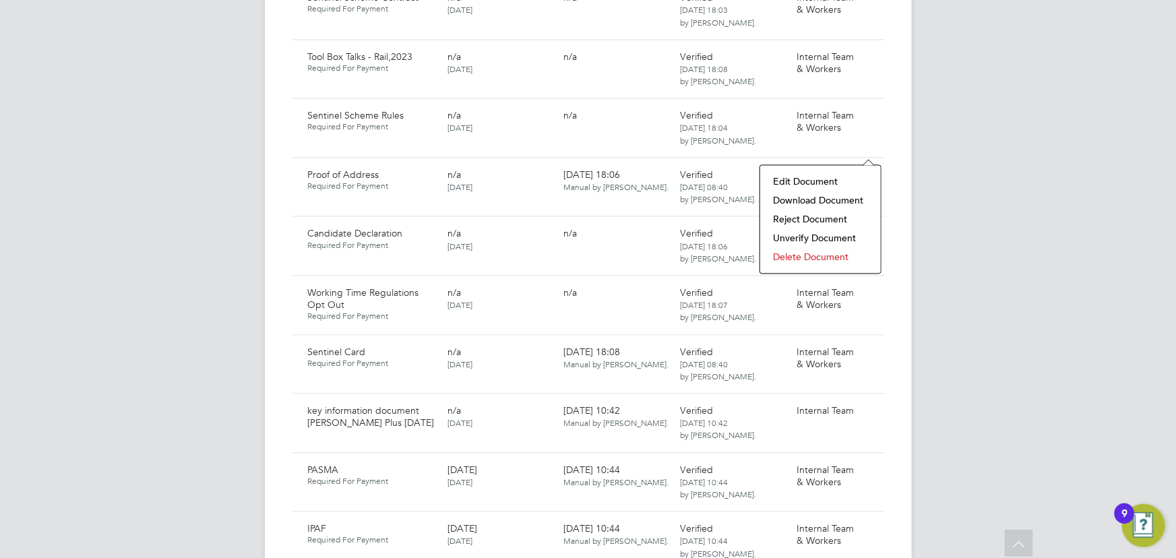
click at [806, 197] on li "Download Document" at bounding box center [820, 200] width 107 height 19
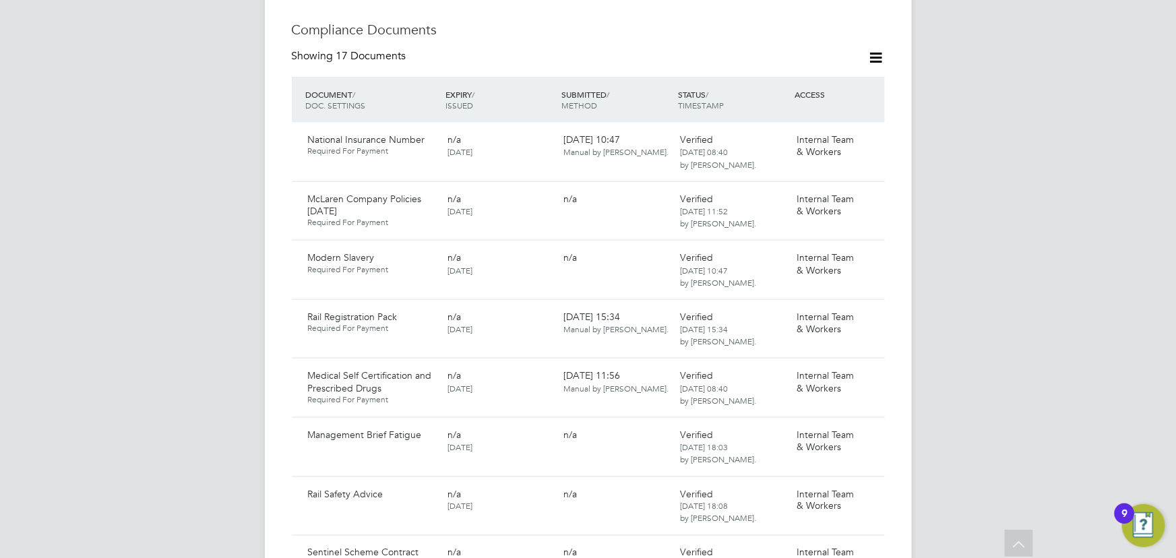
scroll to position [612, 0]
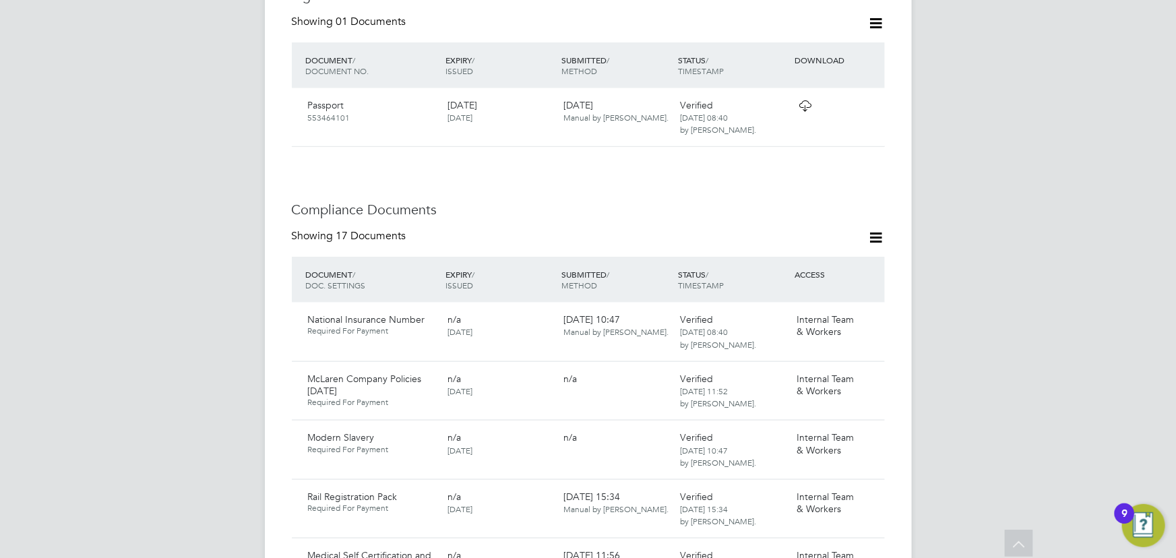
click at [873, 229] on icon at bounding box center [876, 237] width 17 height 17
click at [842, 239] on li "Document Settings" at bounding box center [832, 242] width 99 height 19
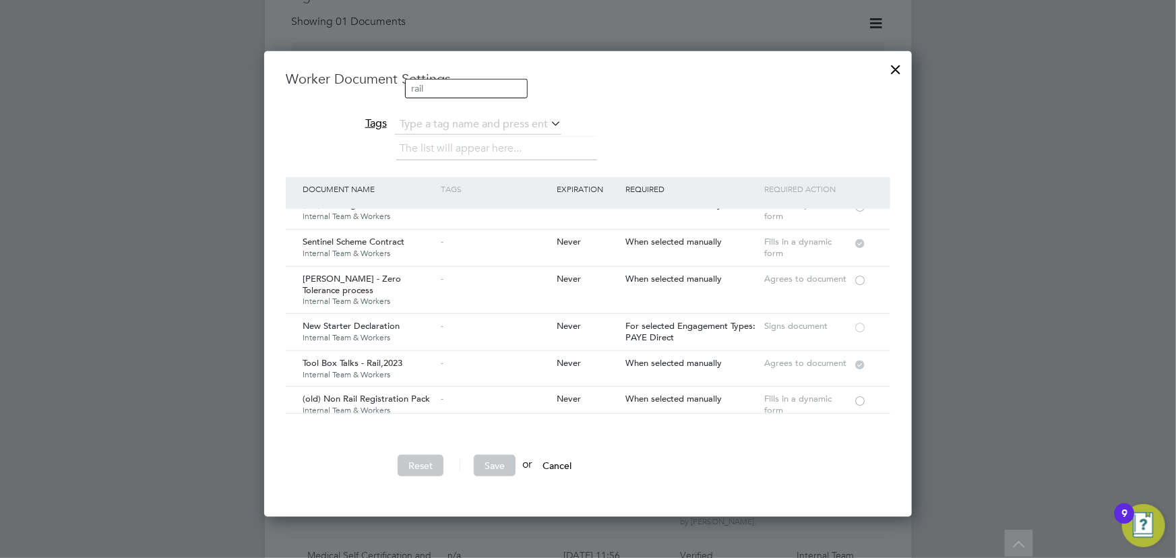
scroll to position [674, 0]
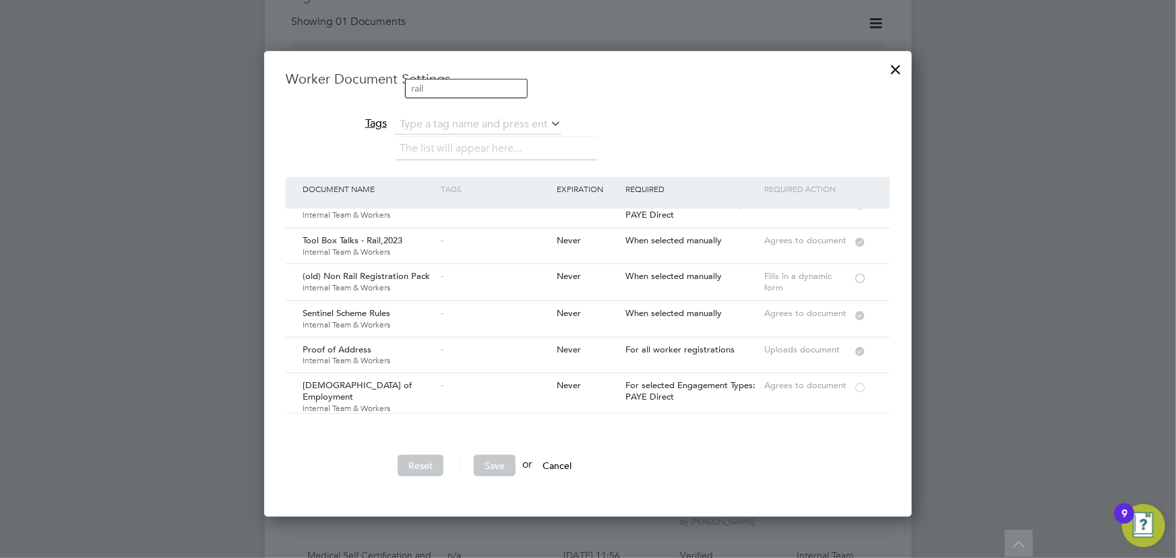
click at [902, 69] on div at bounding box center [896, 66] width 24 height 24
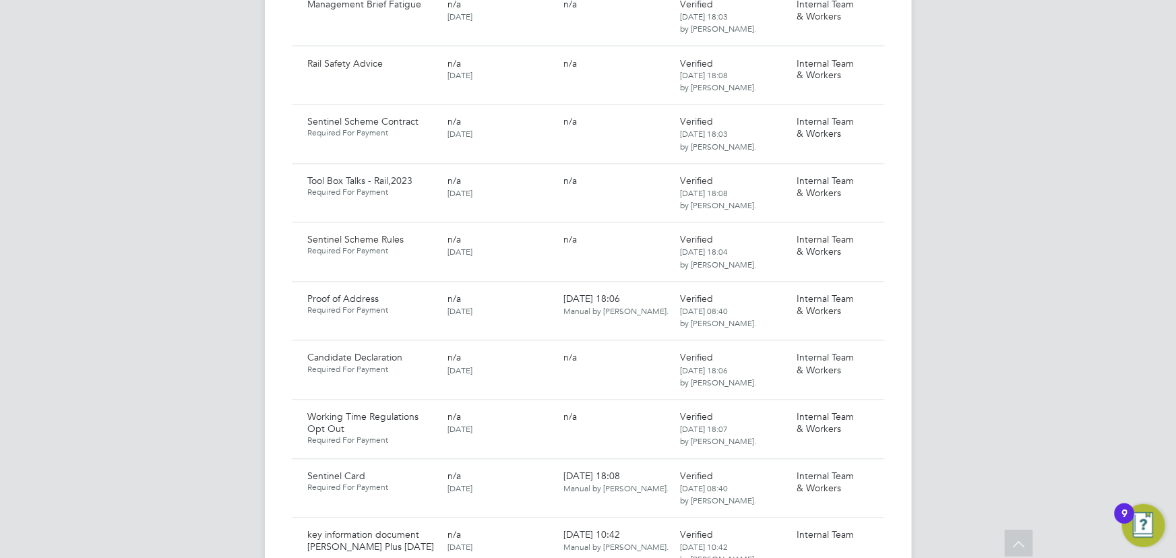
scroll to position [1225, 0]
click at [872, 290] on icon at bounding box center [867, 298] width 13 height 16
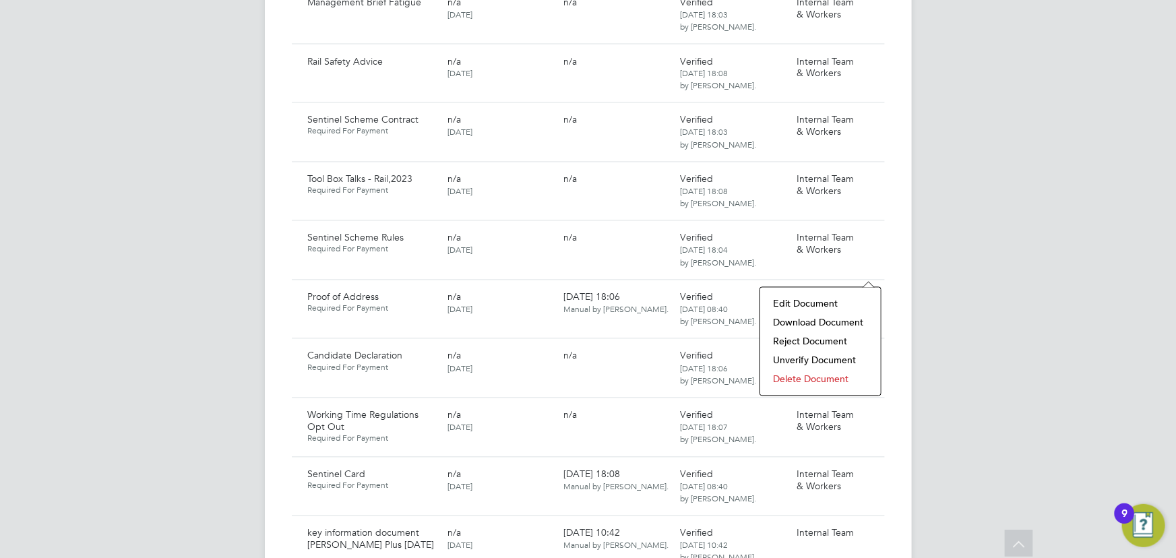
click at [802, 380] on li "Delete Document" at bounding box center [820, 379] width 107 height 19
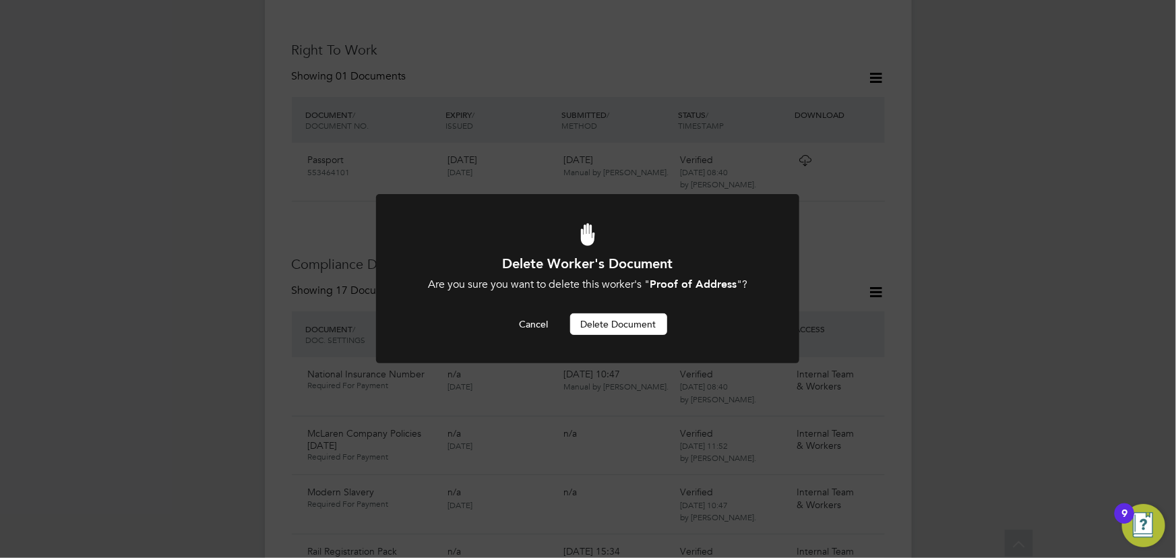
click at [629, 329] on button "Delete Document" at bounding box center [618, 324] width 97 height 22
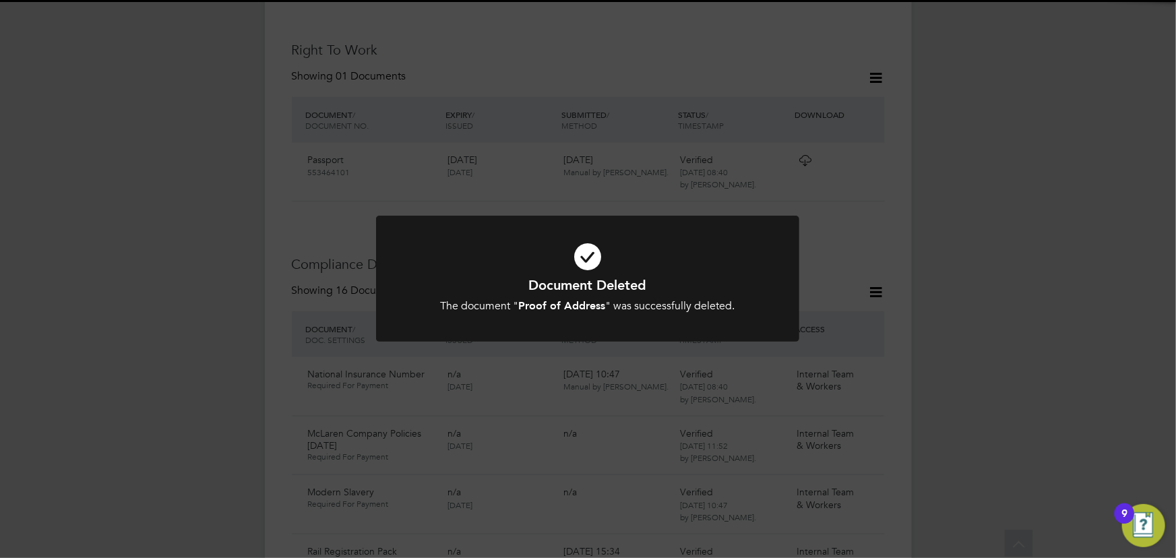
click at [1044, 298] on div "Document Deleted The document " Proof of Address " was successfully deleted. Ca…" at bounding box center [588, 279] width 1176 height 558
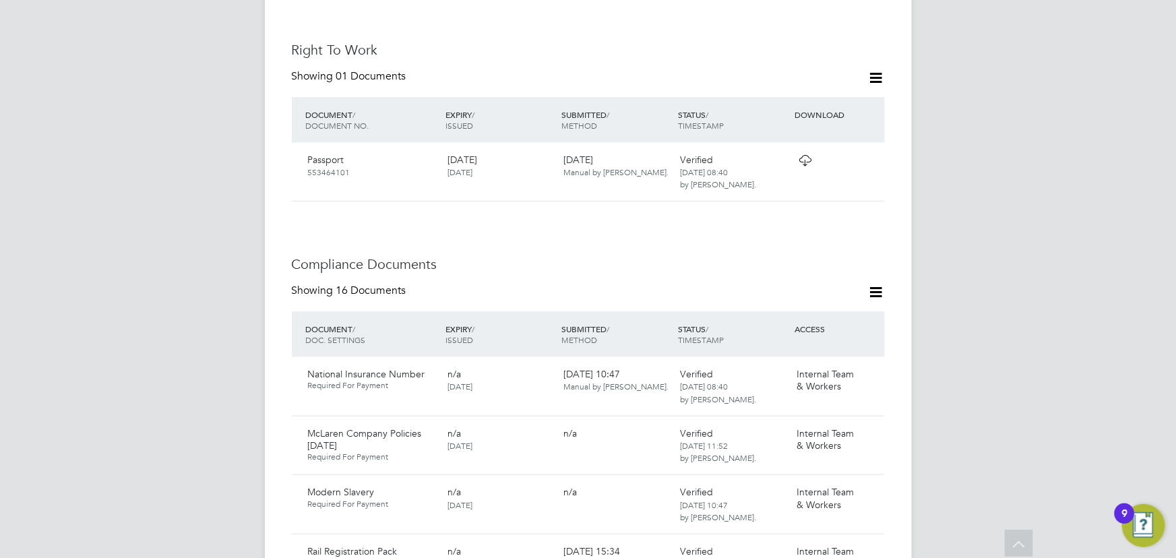
click at [872, 284] on icon at bounding box center [876, 292] width 17 height 17
click at [831, 296] on li "Document Settings" at bounding box center [832, 297] width 99 height 19
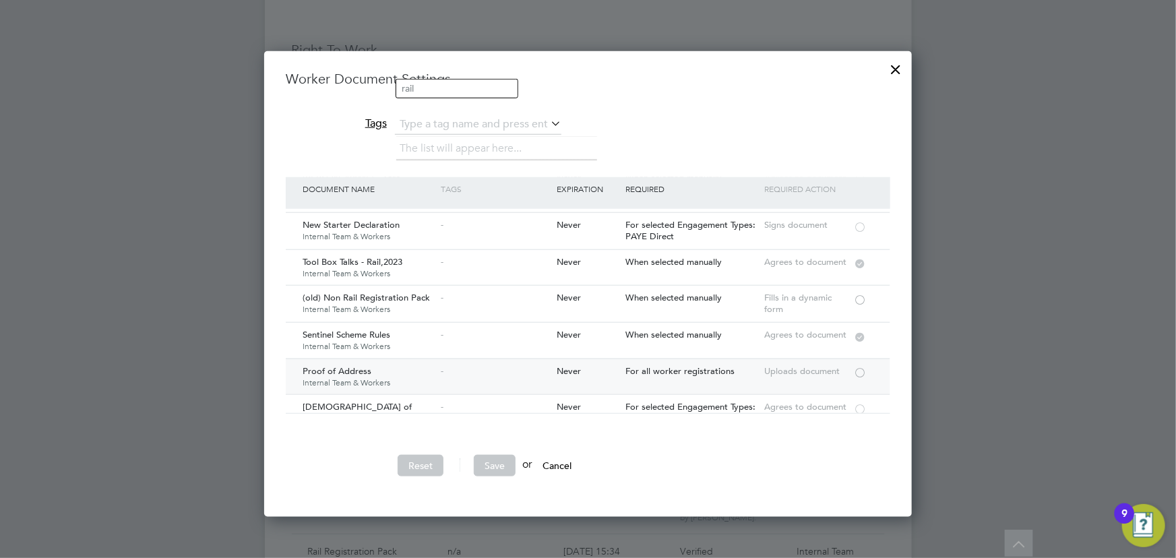
scroll to position [674, 0]
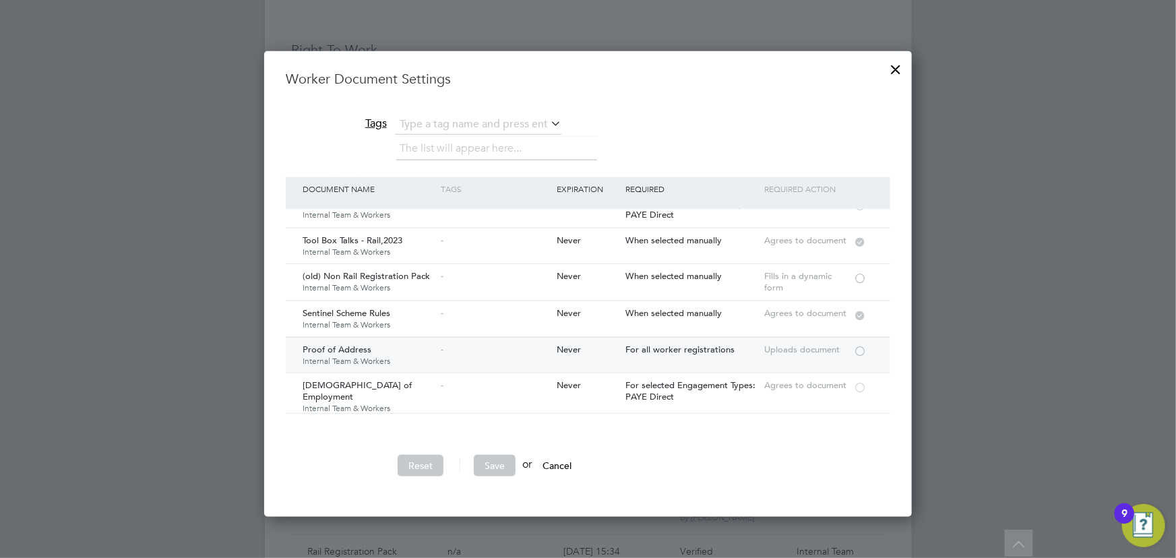
click at [855, 348] on div at bounding box center [859, 350] width 13 height 10
click at [504, 466] on button "Save" at bounding box center [495, 466] width 42 height 22
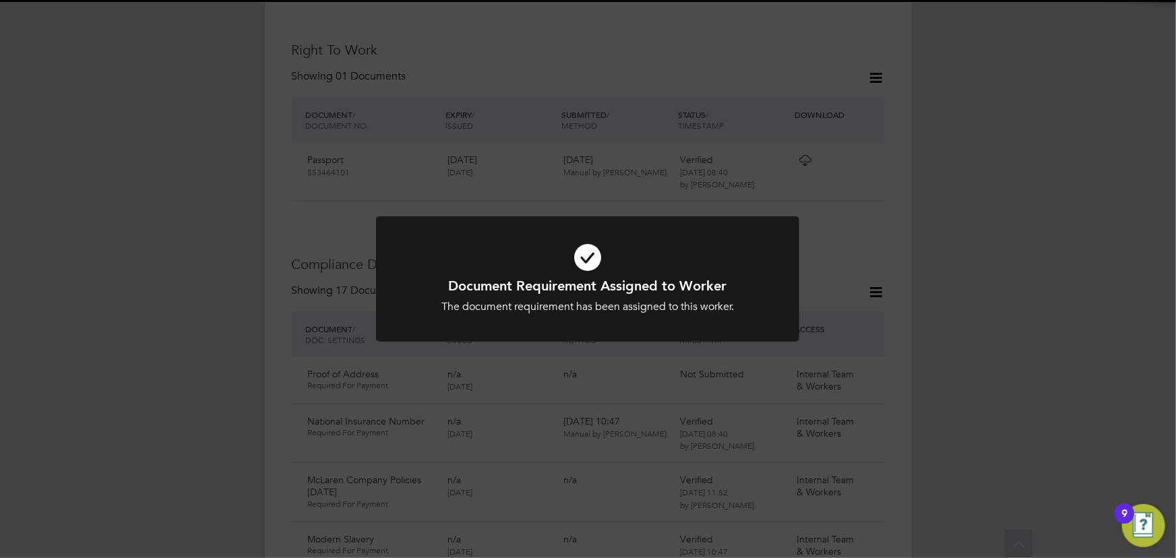
click at [914, 311] on div "Document Requirement Assigned to Worker The document requirement has been assig…" at bounding box center [588, 279] width 1176 height 558
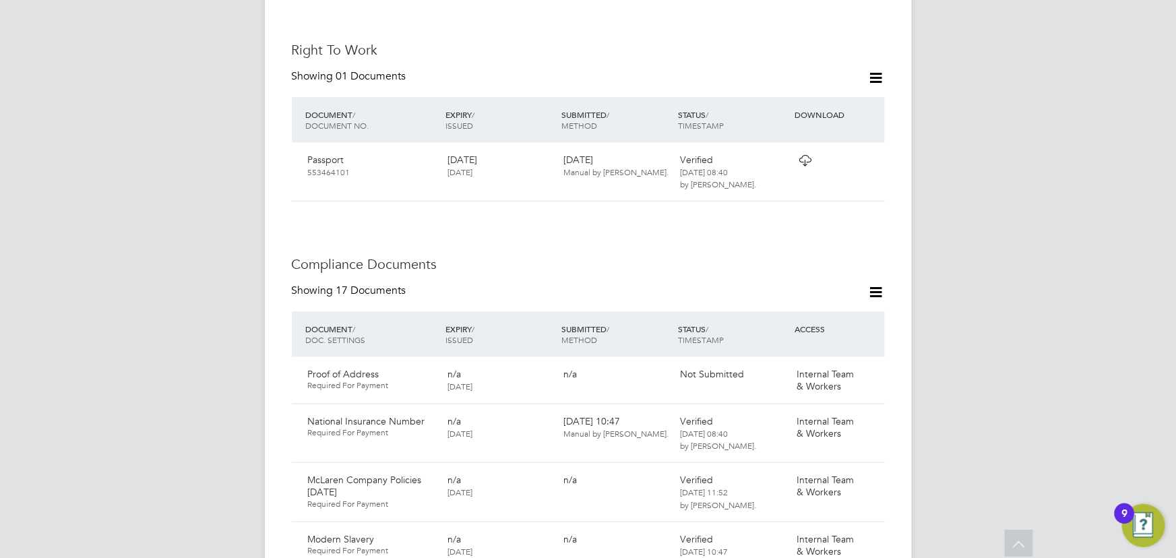
drag, startPoint x: 865, startPoint y: 343, endPoint x: 869, endPoint y: 357, distance: 14.7
click at [884, 367] on icon at bounding box center [890, 375] width 13 height 16
click at [811, 397] on li "Submit Document" at bounding box center [825, 398] width 100 height 19
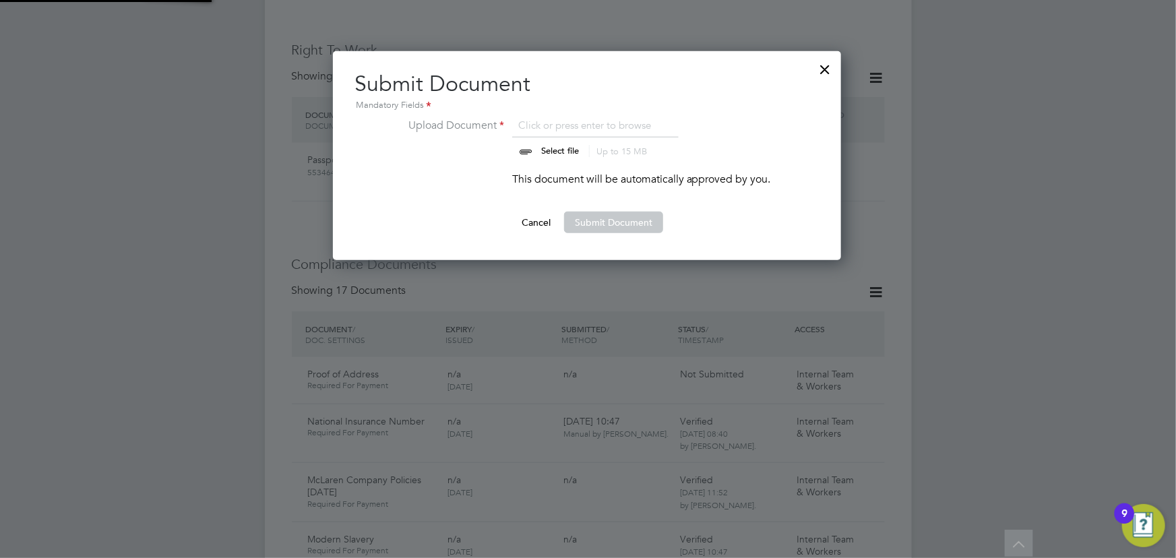
scroll to position [209, 509]
click at [561, 144] on input "file" at bounding box center [573, 137] width 212 height 40
type input "C:\fakepath\ray dbs.jpg"
click at [610, 226] on button "Submit Document" at bounding box center [613, 223] width 99 height 22
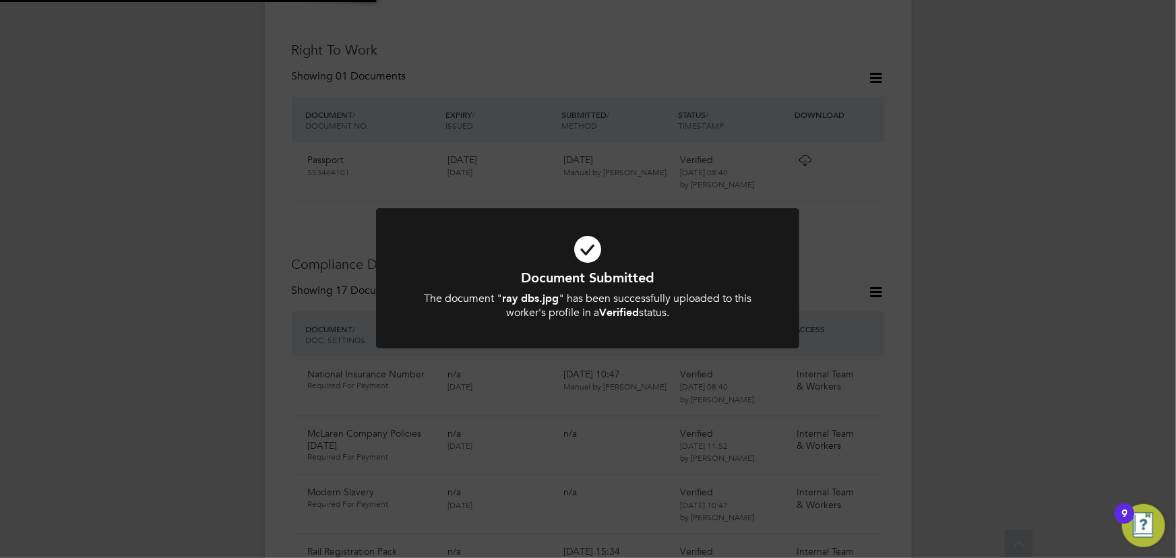
click at [1051, 257] on div "Document Submitted The document " ray dbs.jpg " has been successfully uploaded …" at bounding box center [588, 279] width 1176 height 558
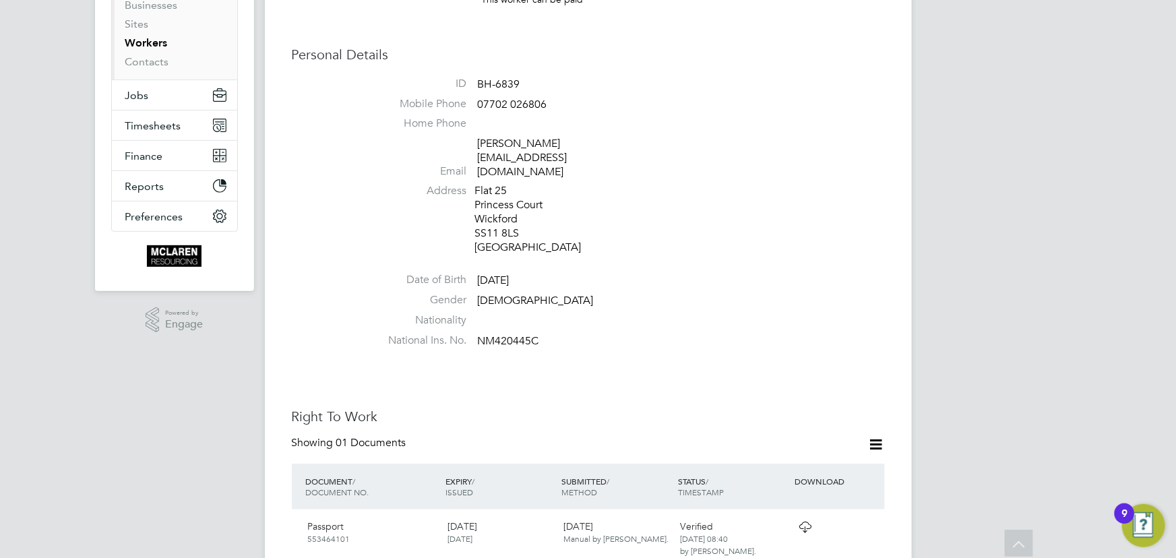
scroll to position [190, 0]
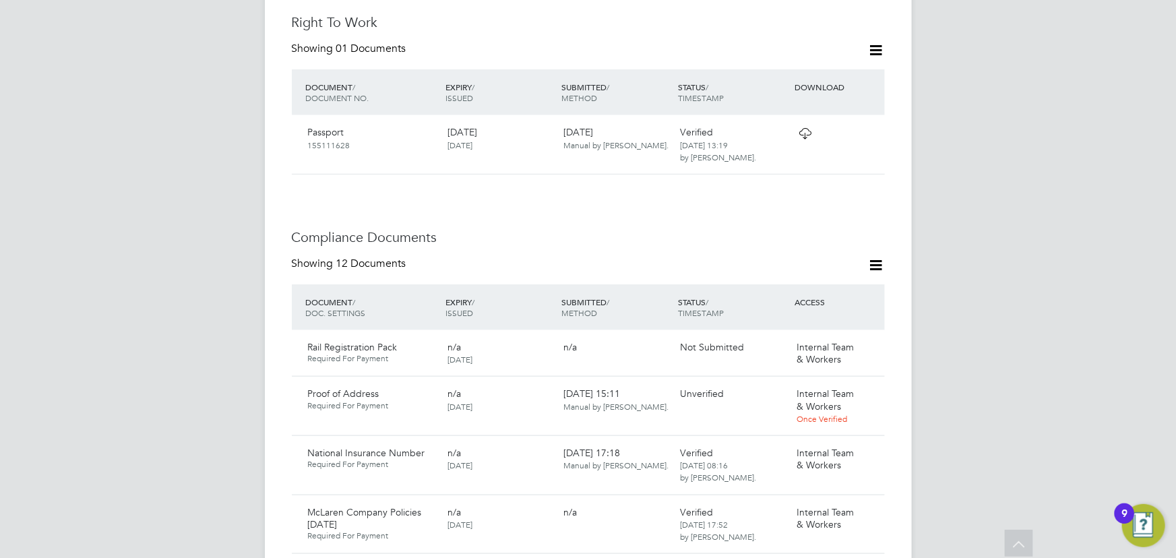
scroll to position [734, 0]
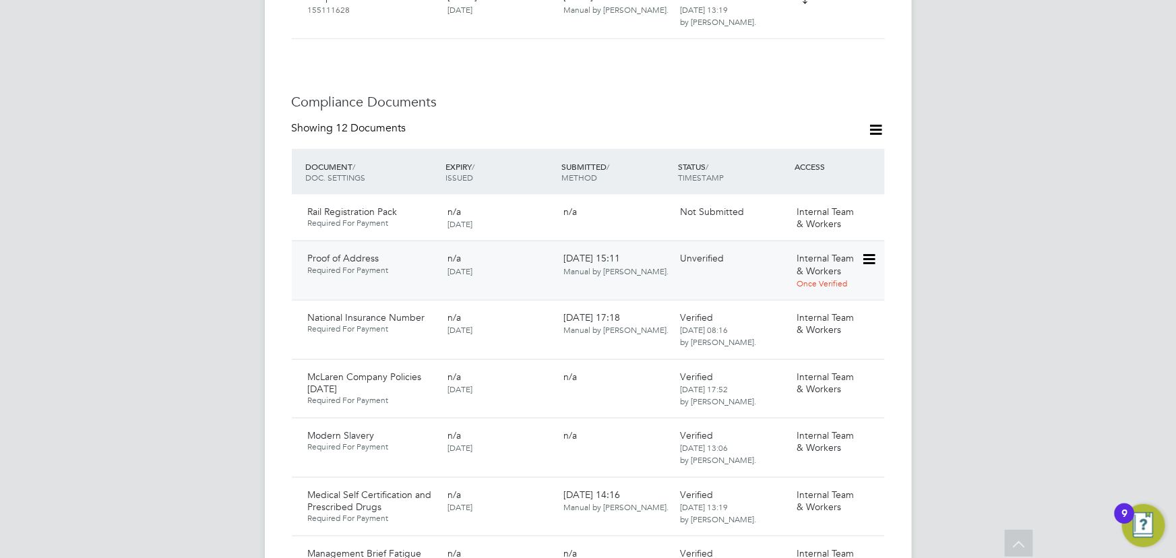
click at [869, 251] on icon at bounding box center [867, 259] width 13 height 16
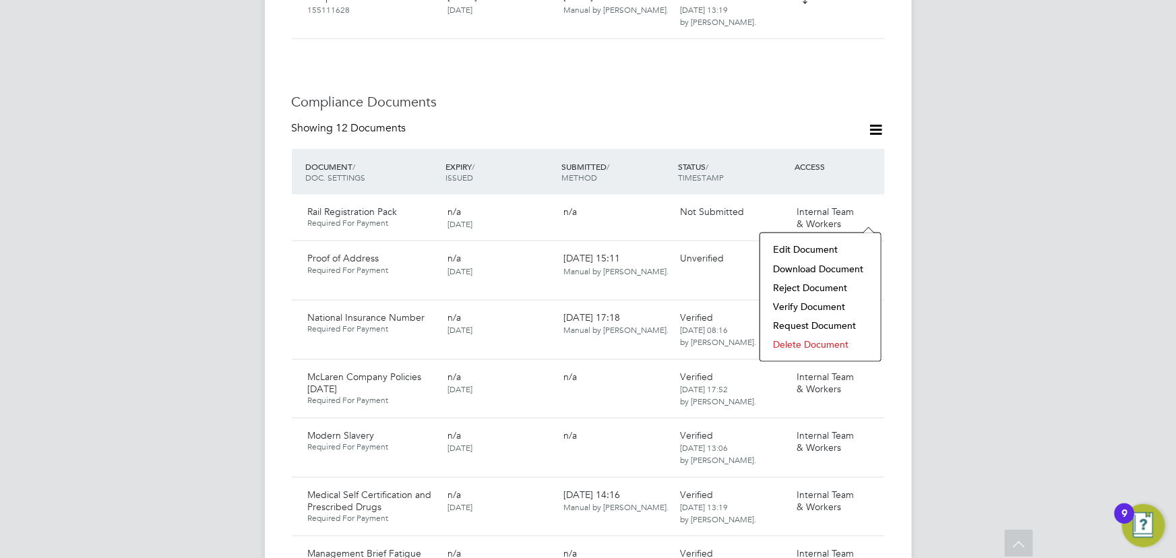
click at [802, 263] on li "Download Document" at bounding box center [820, 268] width 107 height 19
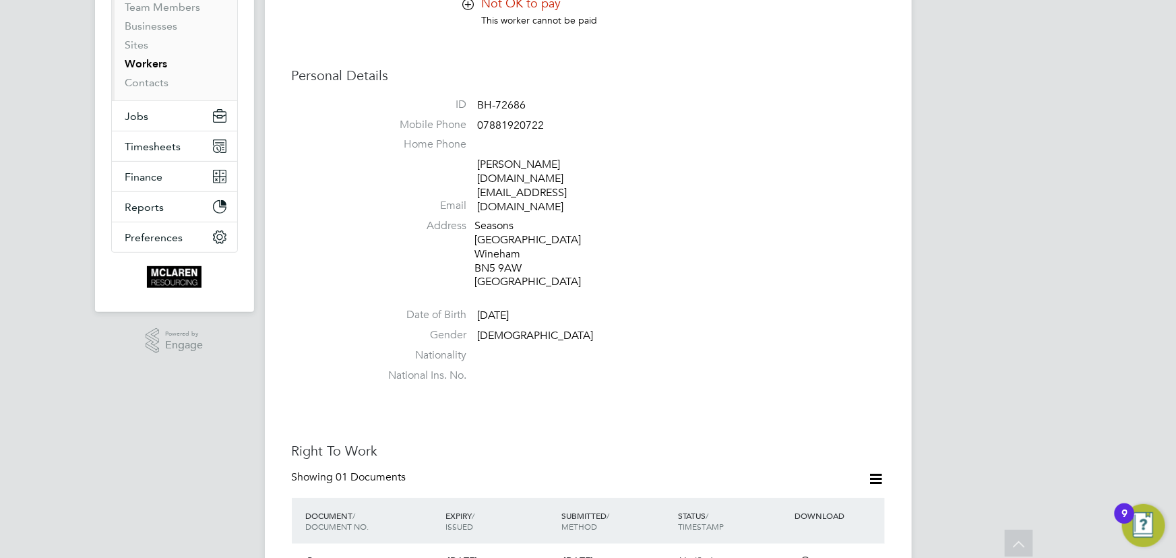
scroll to position [0, 0]
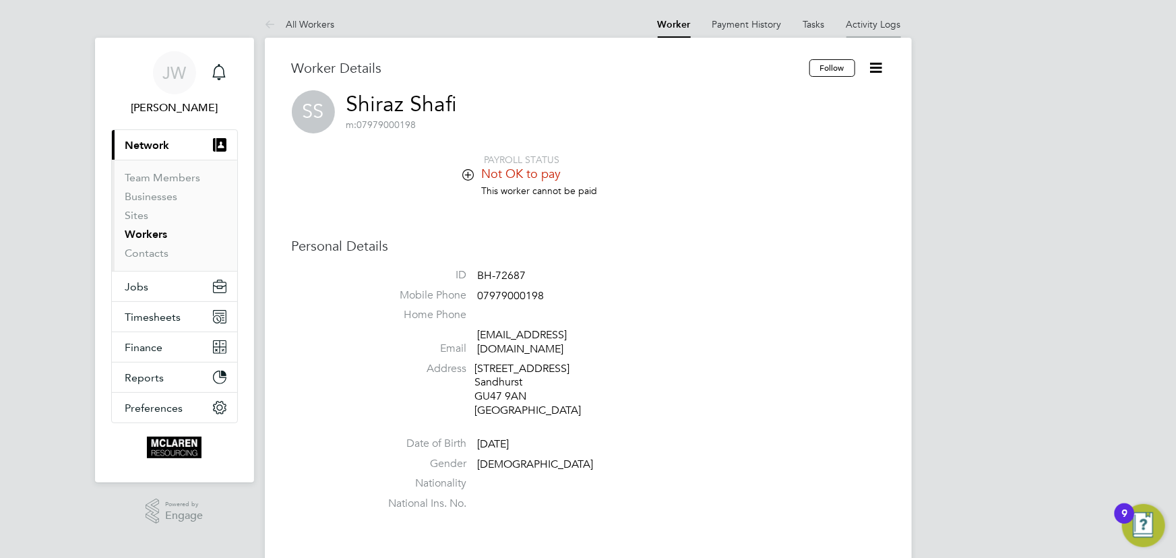
click at [869, 23] on link "Activity Logs" at bounding box center [873, 24] width 55 height 12
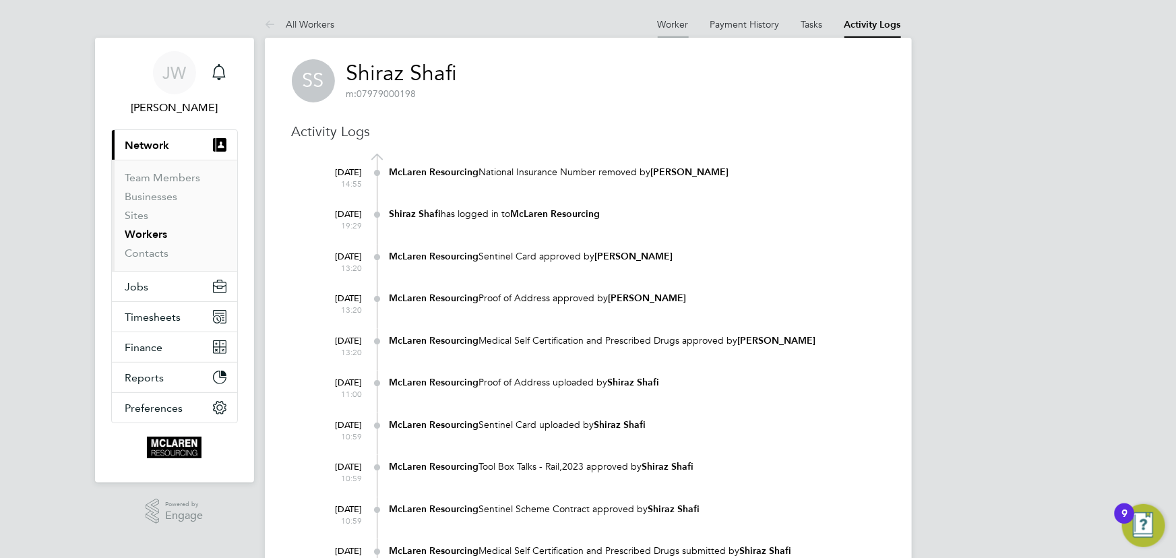
click at [673, 26] on link "Worker" at bounding box center [673, 24] width 31 height 12
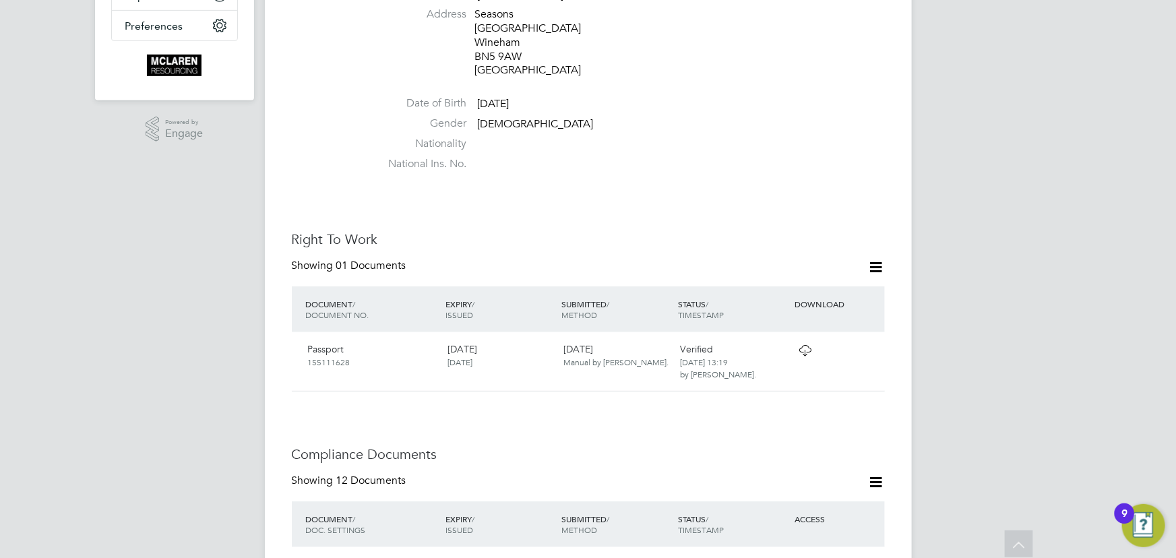
scroll to position [674, 0]
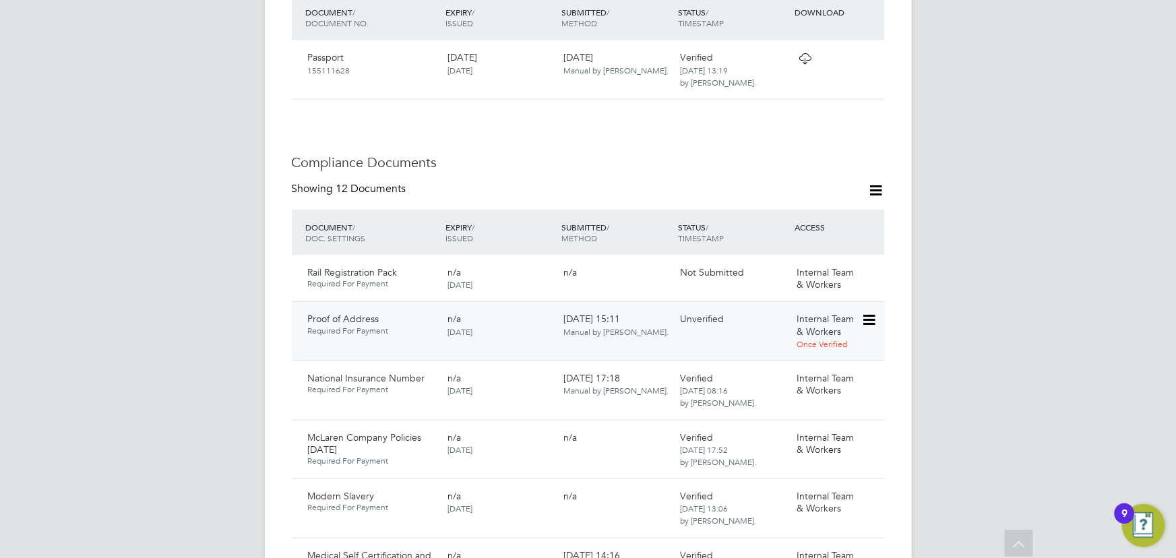
click at [868, 312] on icon at bounding box center [867, 320] width 13 height 16
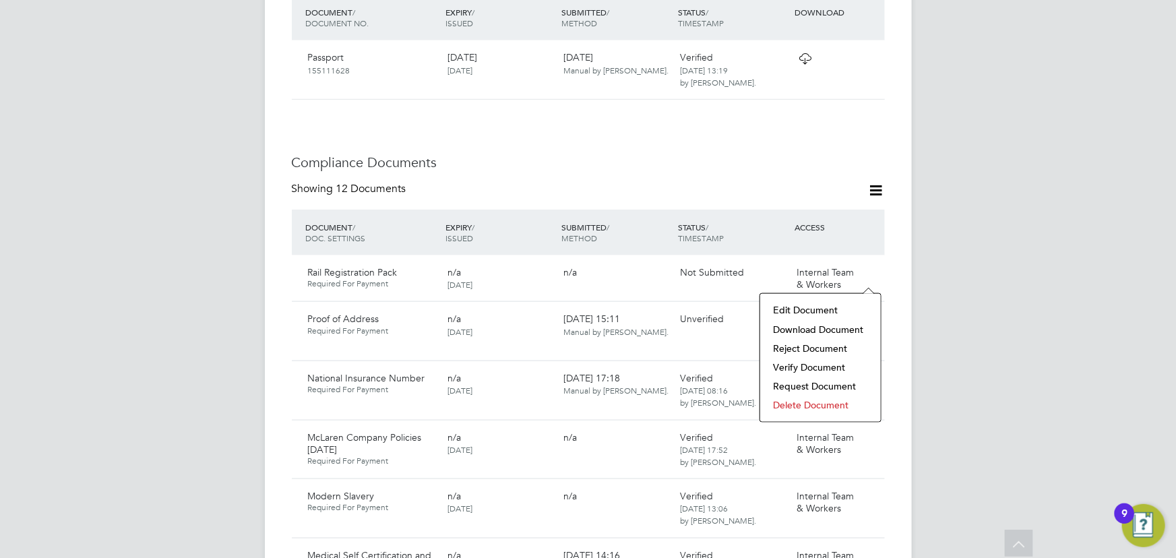
click at [826, 331] on li "Download Document" at bounding box center [820, 329] width 107 height 19
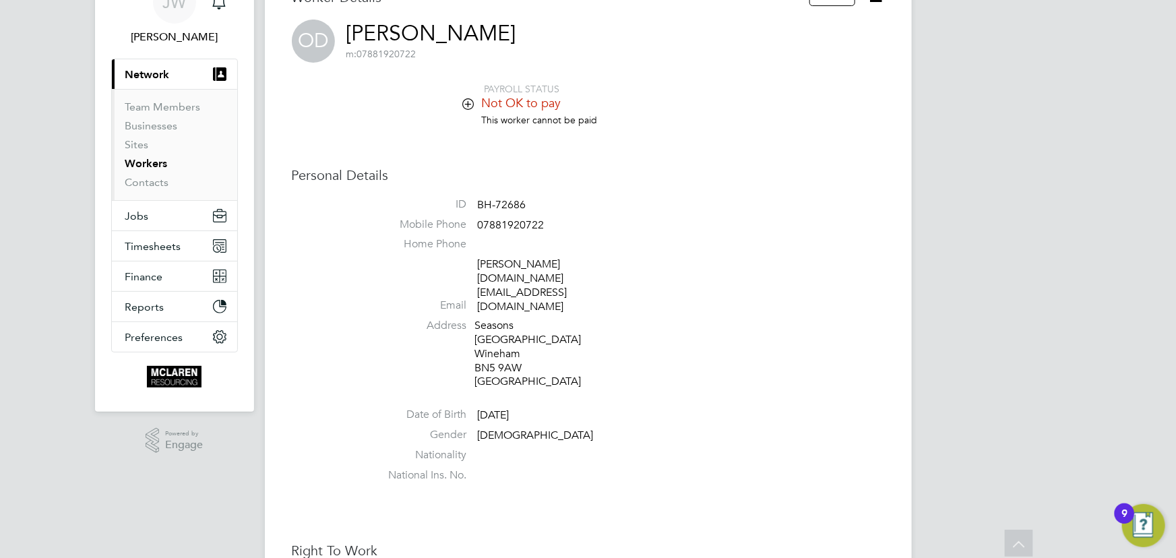
scroll to position [0, 0]
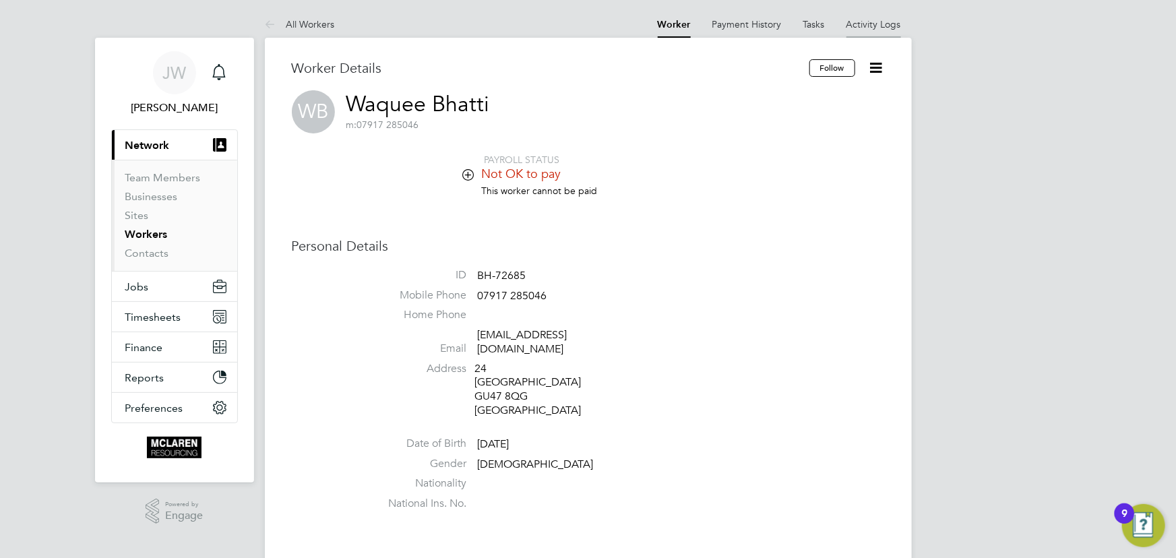
click at [862, 17] on li "Activity Logs" at bounding box center [873, 24] width 55 height 27
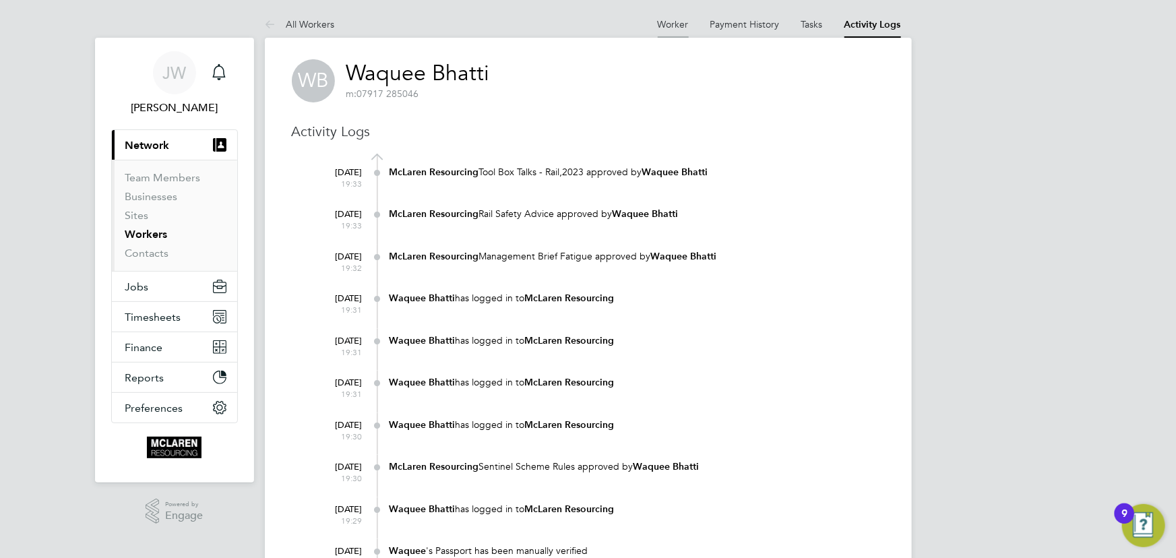
click at [672, 20] on link "Worker" at bounding box center [673, 24] width 31 height 12
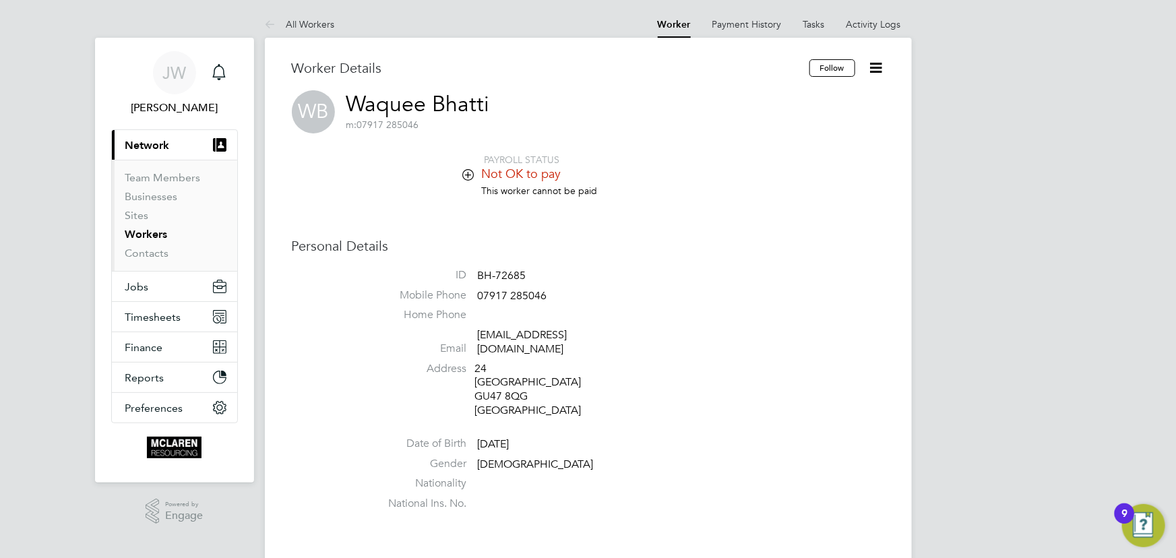
click at [875, 65] on icon at bounding box center [876, 67] width 17 height 17
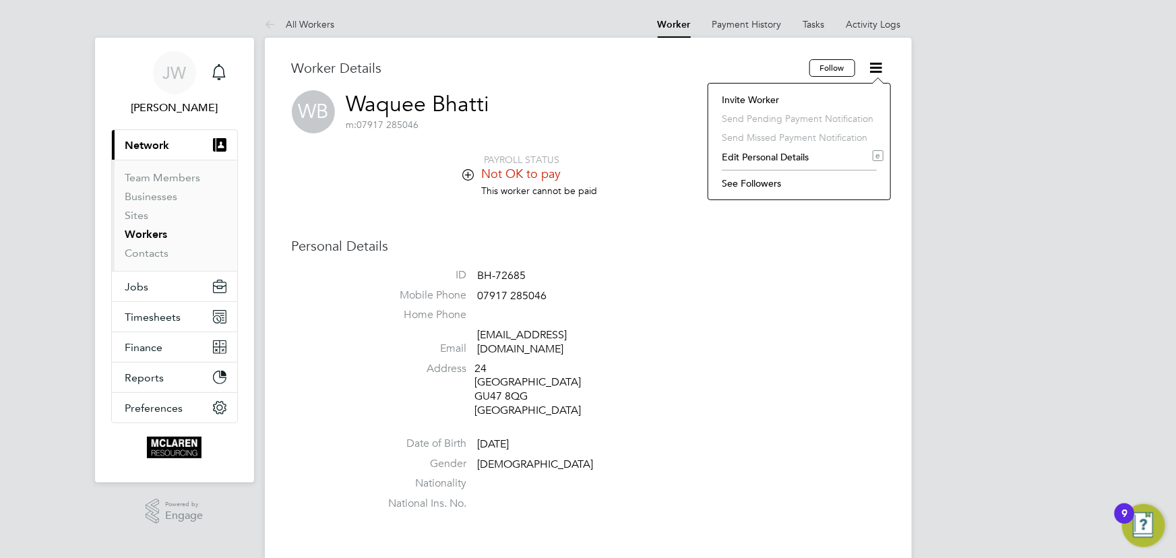
click at [763, 97] on li "Invite Worker" at bounding box center [799, 99] width 168 height 19
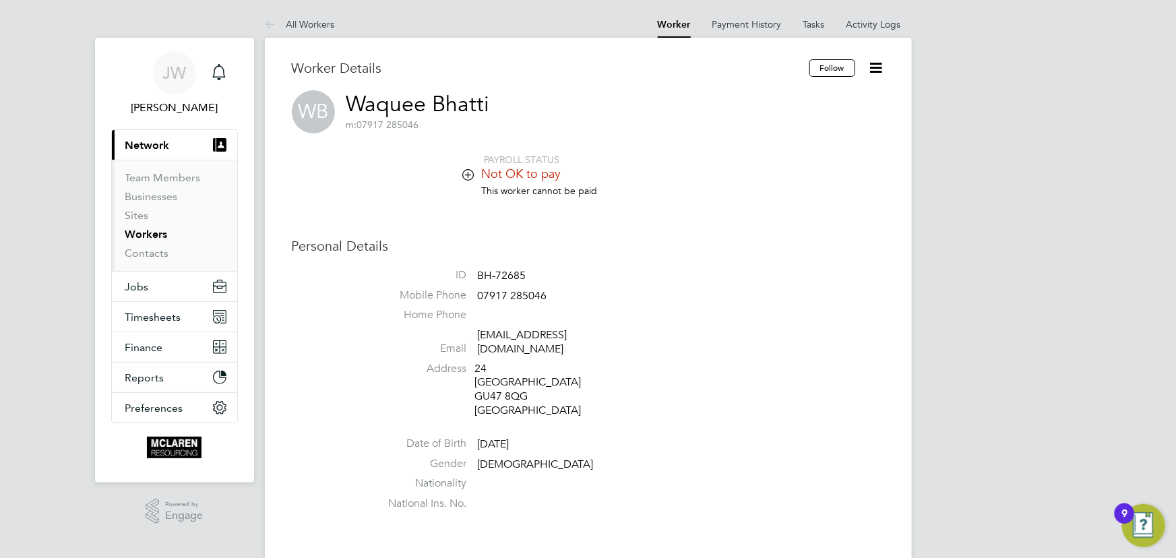
scroll to position [216, 377]
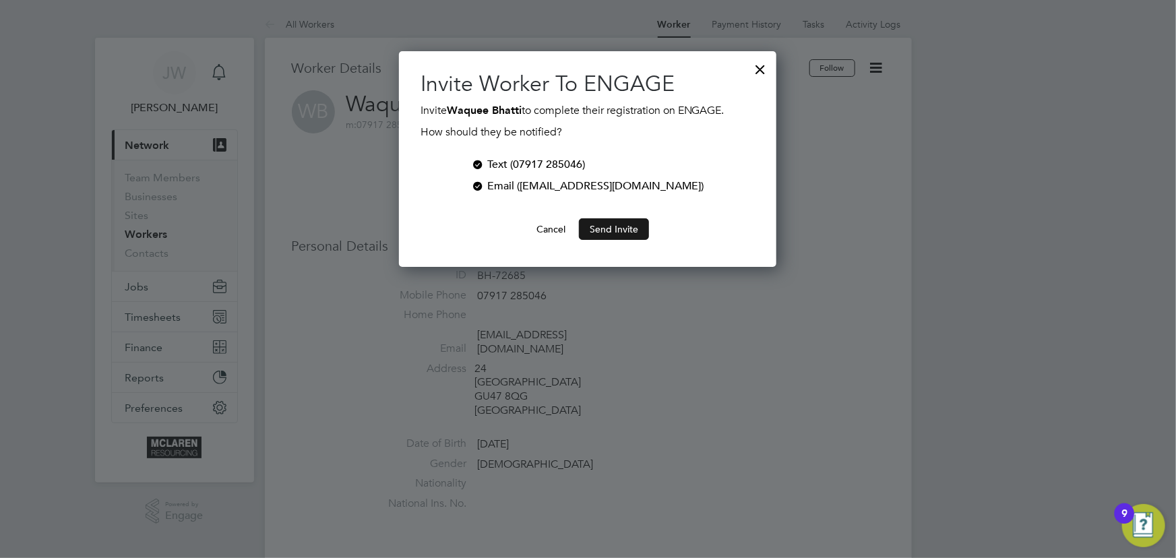
click at [620, 228] on button "Send Invite" at bounding box center [614, 229] width 70 height 22
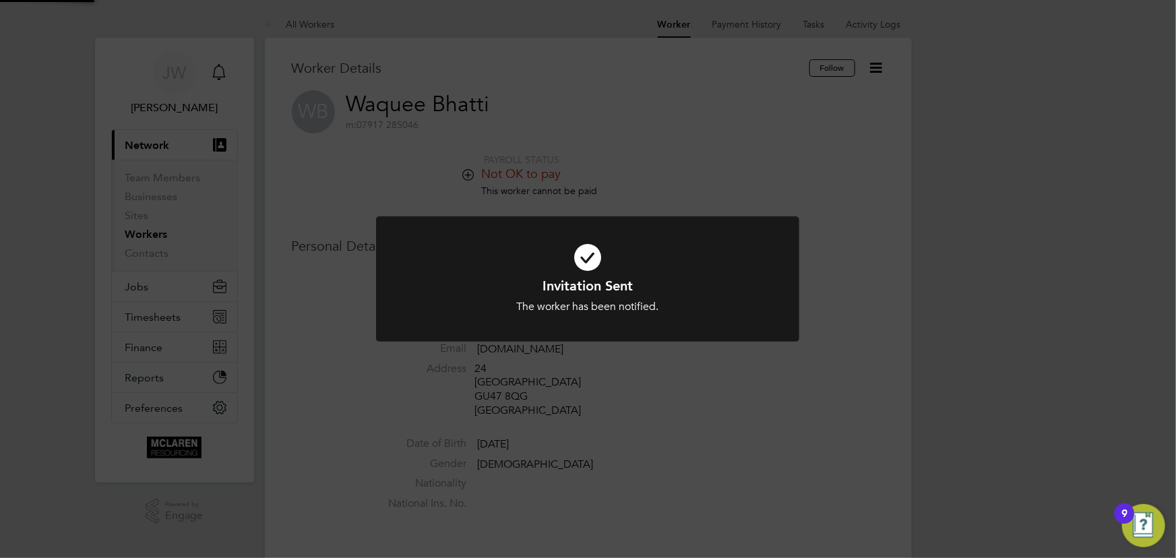
click at [1010, 236] on div "Invitation Sent The worker has been notified. Cancel Okay" at bounding box center [588, 279] width 1176 height 558
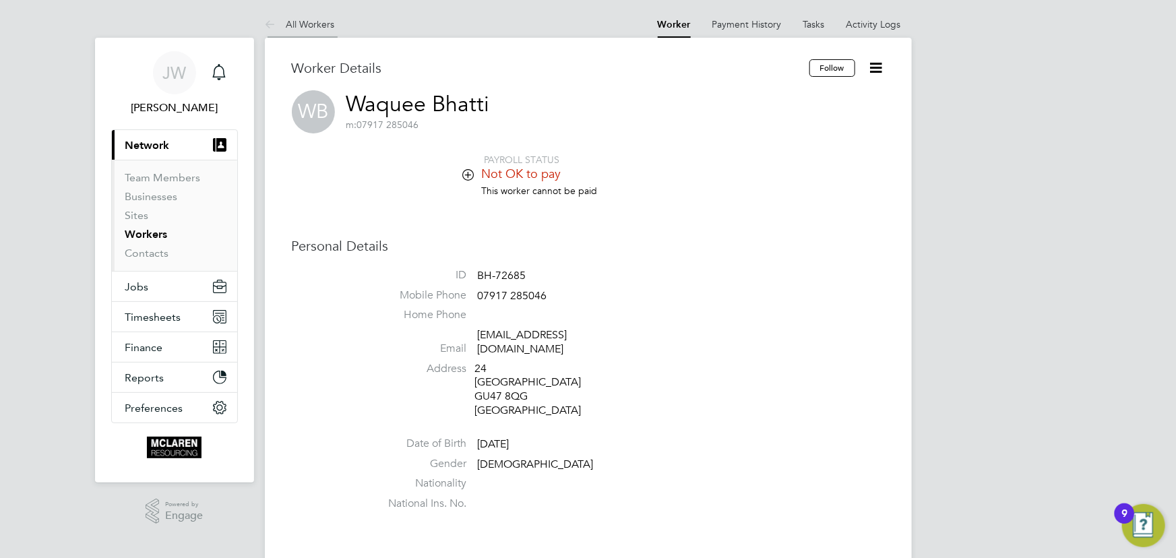
click at [323, 26] on link "All Workers" at bounding box center [300, 24] width 70 height 12
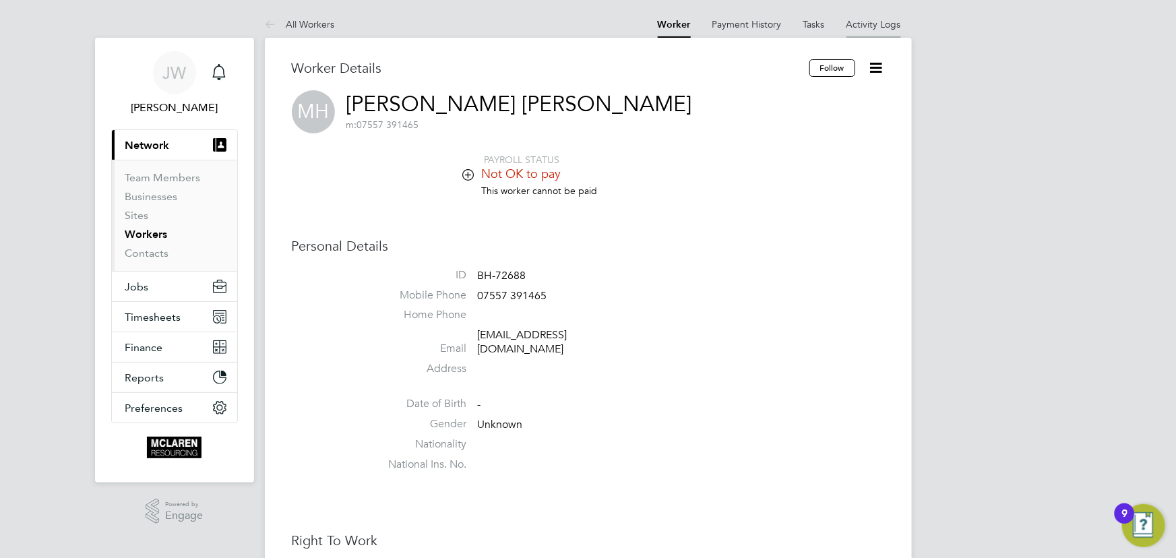
click at [860, 18] on link "Activity Logs" at bounding box center [873, 24] width 55 height 12
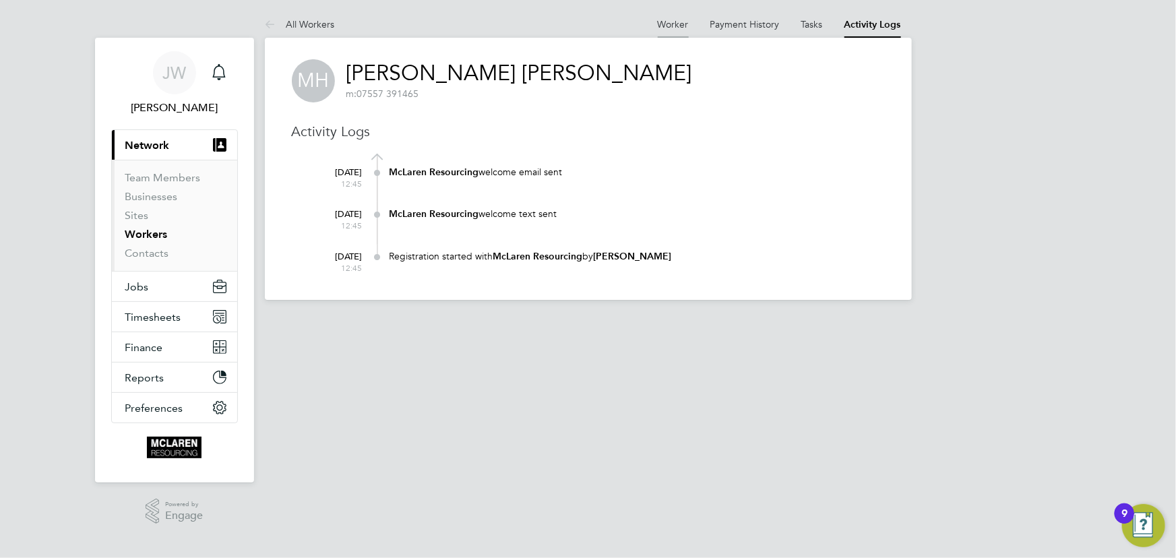
click at [676, 24] on link "Worker" at bounding box center [673, 24] width 31 height 12
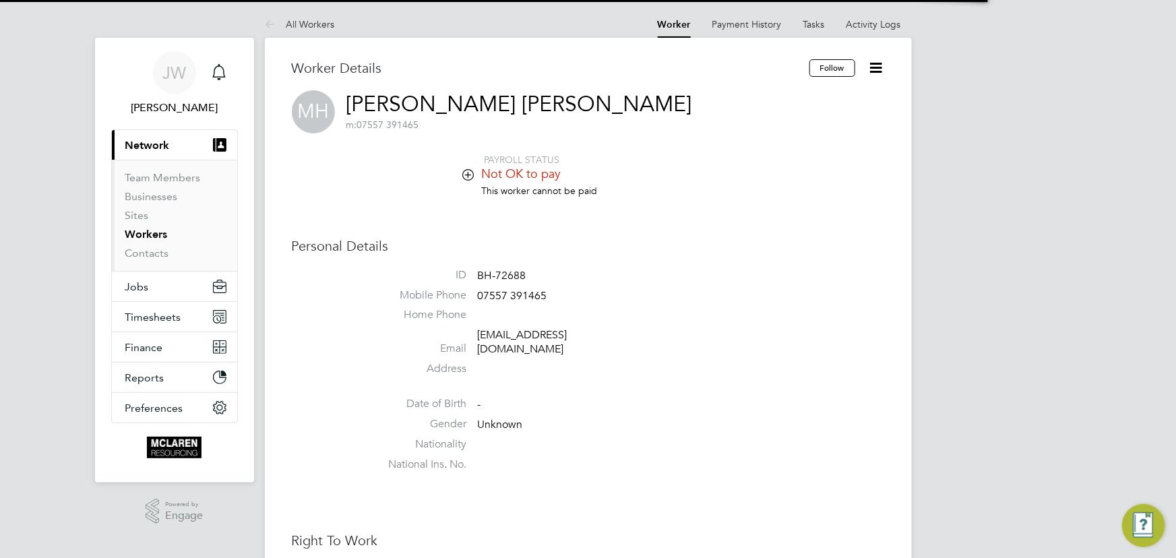
click at [878, 67] on icon at bounding box center [876, 67] width 17 height 17
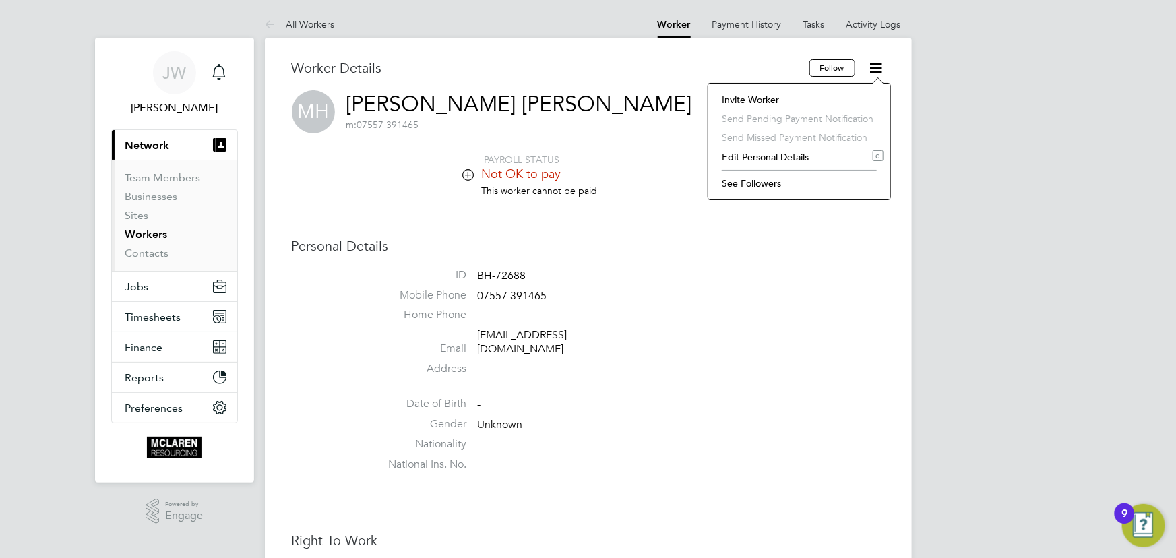
click at [768, 100] on li "Invite Worker" at bounding box center [799, 99] width 168 height 19
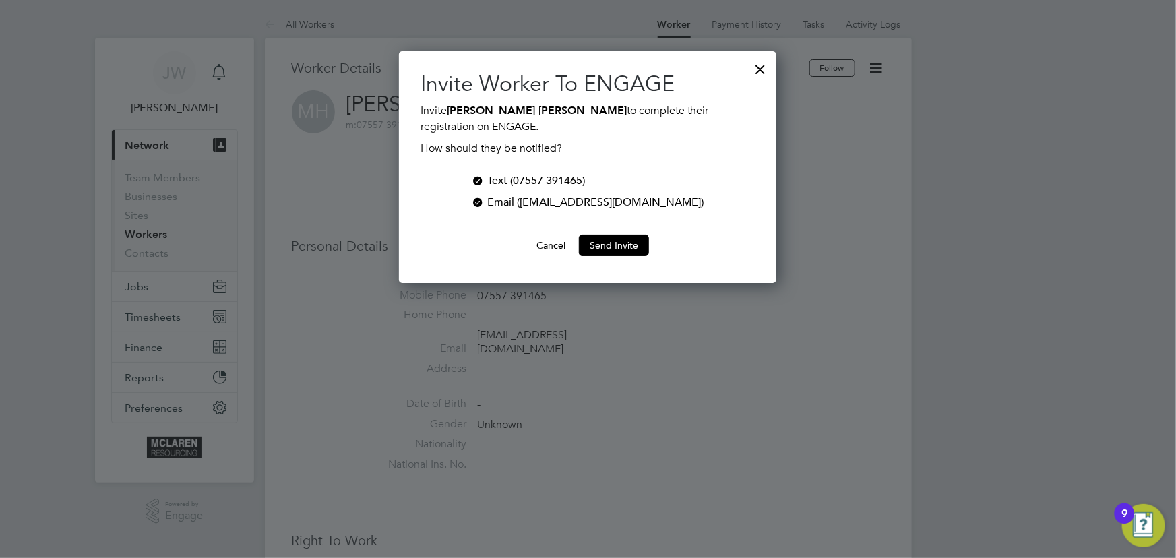
scroll to position [232, 377]
click at [612, 241] on button "Send Invite" at bounding box center [614, 245] width 70 height 22
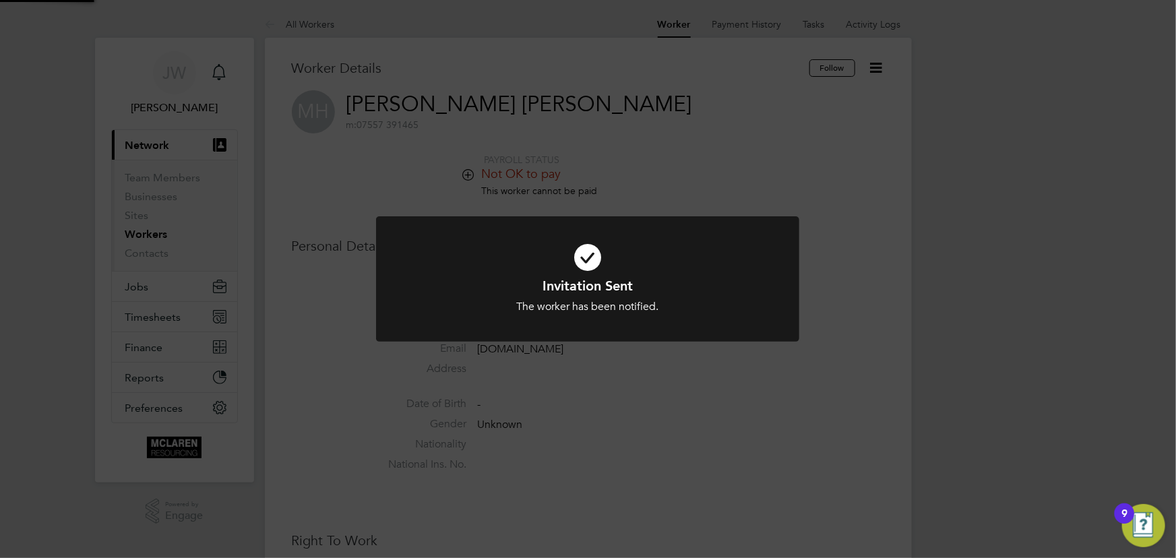
click at [1049, 273] on div "Invitation Sent The worker has been notified. Cancel Okay" at bounding box center [588, 279] width 1176 height 558
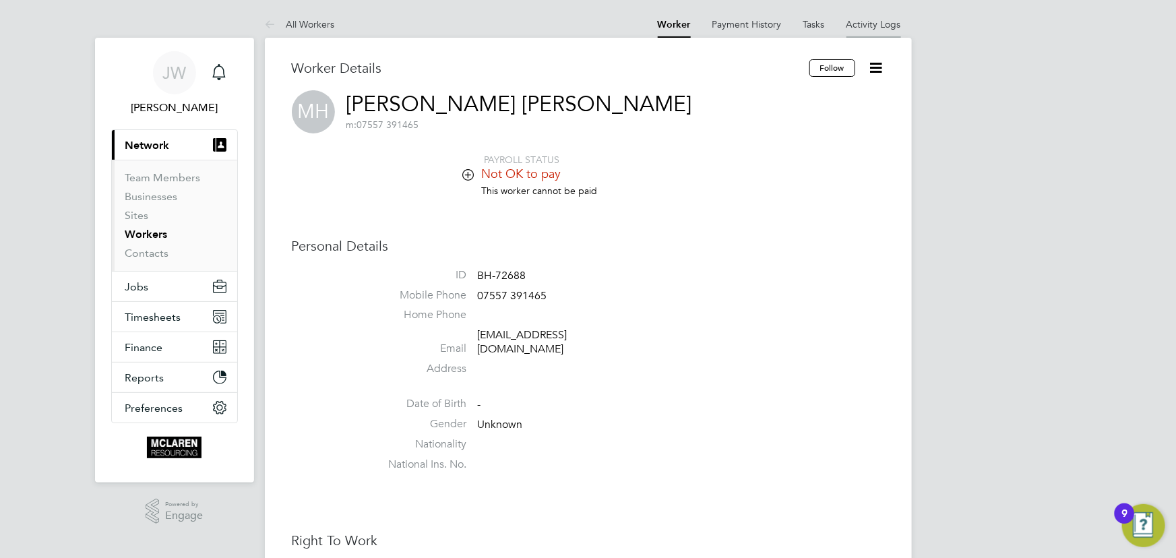
click at [881, 30] on li "Activity Logs" at bounding box center [873, 24] width 55 height 27
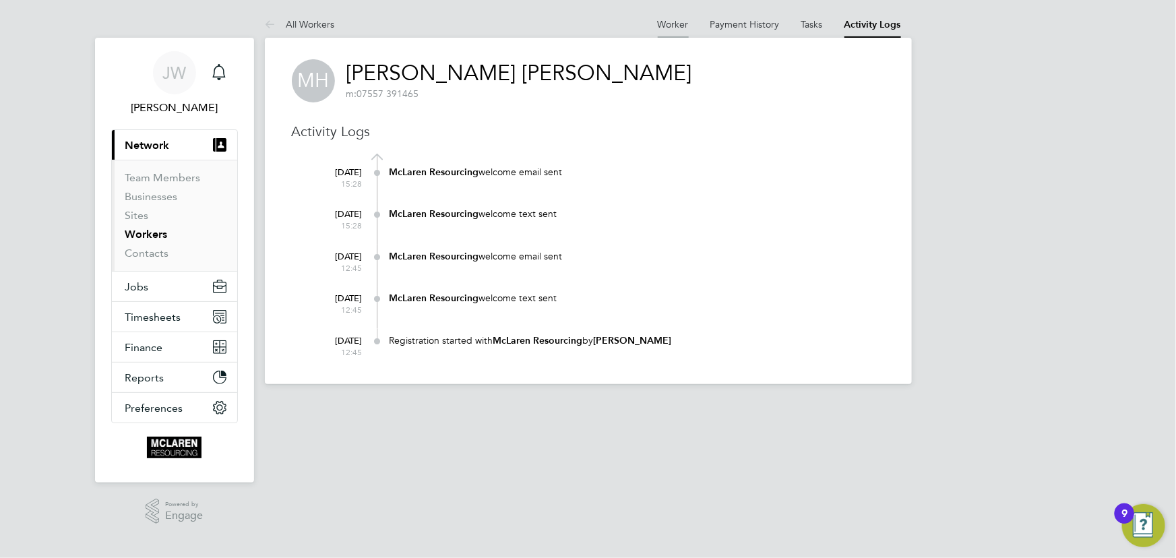
click at [677, 18] on li "Worker" at bounding box center [673, 24] width 31 height 27
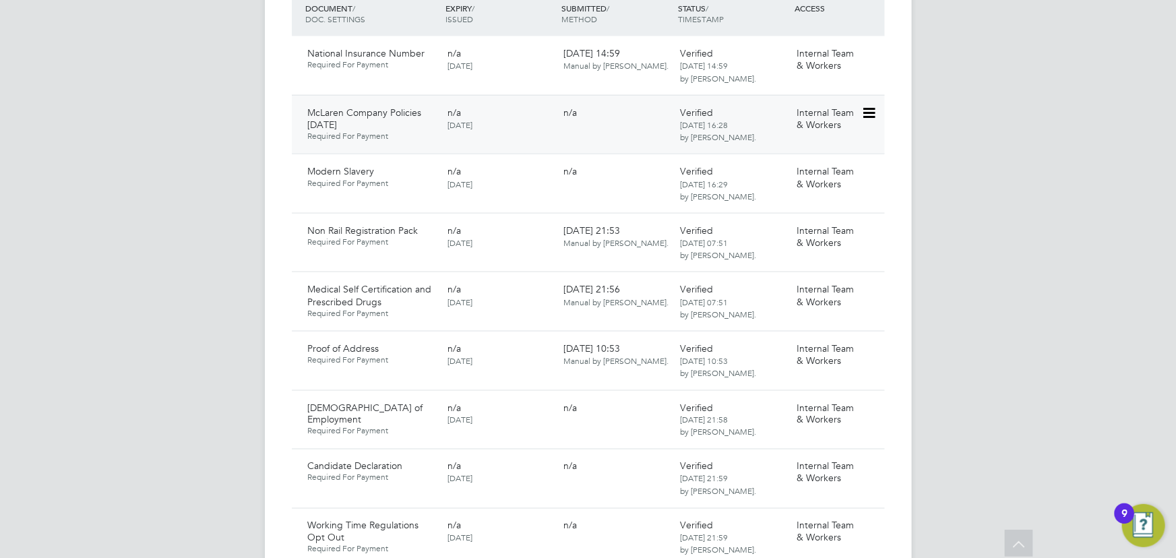
scroll to position [857, 0]
